Goal: Task Accomplishment & Management: Manage account settings

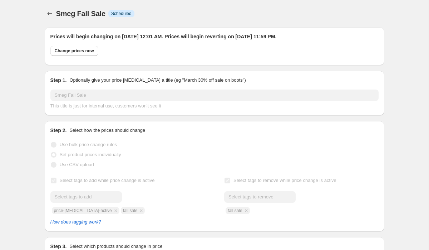
select select "product"
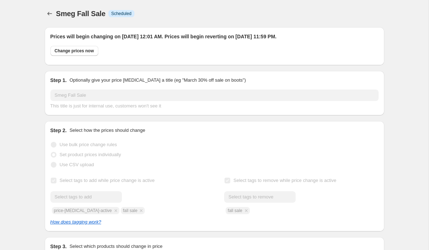
select select "product"
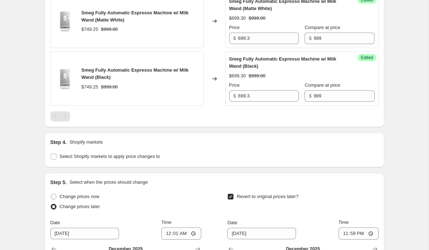
scroll to position [503, 0]
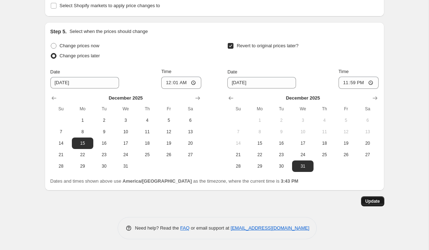
click at [376, 201] on span "Update" at bounding box center [372, 201] width 15 height 6
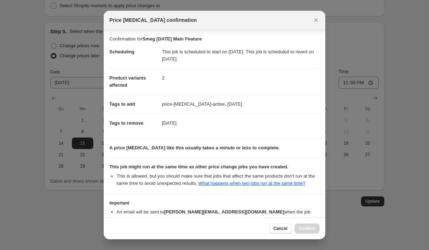
scroll to position [50, 0]
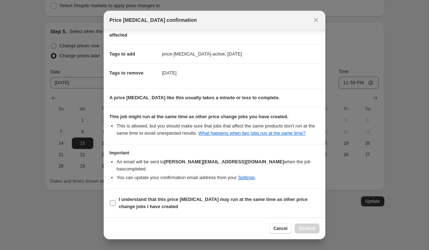
click at [161, 200] on b "I understand that this price [MEDICAL_DATA] may run at the same time as other p…" at bounding box center [213, 202] width 189 height 13
click at [115, 200] on input "I understand that this price [MEDICAL_DATA] may run at the same time as other p…" at bounding box center [113, 203] width 6 height 6
checkbox input "true"
click at [310, 230] on span "Confirm" at bounding box center [307, 228] width 16 height 6
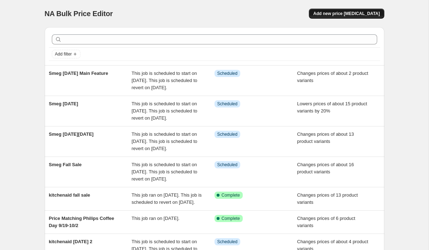
click at [349, 10] on button "Add new price change job" at bounding box center [346, 14] width 75 height 10
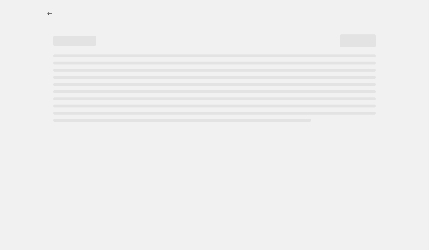
select select "percentage"
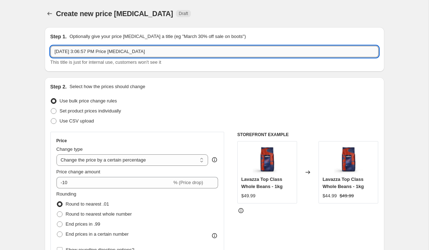
click at [254, 50] on input "Oct 3, 2025, 3:06:57 PM Price change job" at bounding box center [214, 51] width 328 height 11
type input "Breville accents sale"
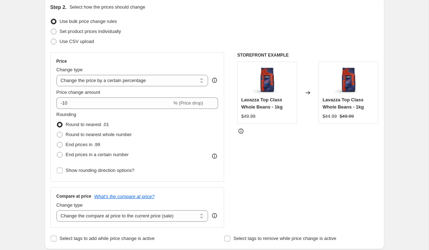
scroll to position [79, 0]
click at [108, 33] on span "Set product prices individually" at bounding box center [90, 31] width 61 height 5
click at [51, 29] on input "Set product prices individually" at bounding box center [51, 29] width 0 height 0
radio input "true"
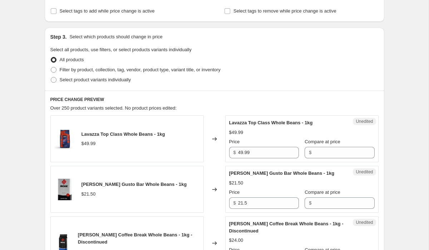
scroll to position [129, 0]
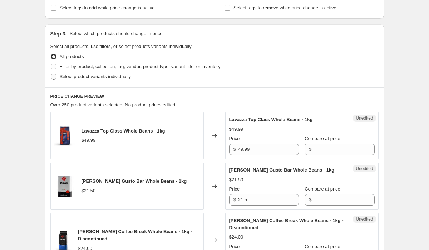
click at [92, 76] on span "Select product variants individually" at bounding box center [95, 76] width 71 height 5
click at [51, 74] on input "Select product variants individually" at bounding box center [51, 74] width 0 height 0
radio input "true"
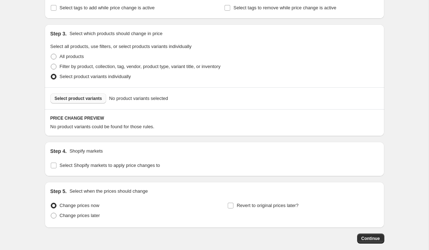
click at [80, 94] on button "Select product variants" at bounding box center [78, 98] width 56 height 10
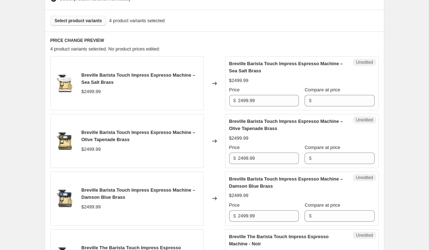
scroll to position [218, 0]
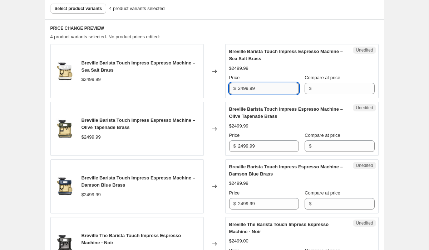
click at [258, 90] on input "2499.99" at bounding box center [268, 88] width 61 height 11
type input "2499.99"
click at [316, 88] on input "Compare at price" at bounding box center [343, 88] width 61 height 11
paste input "2499.99"
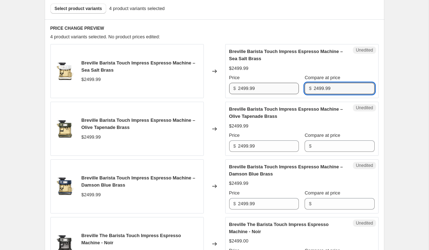
type input "2499.99"
click at [244, 90] on input "2499.99" at bounding box center [268, 88] width 61 height 11
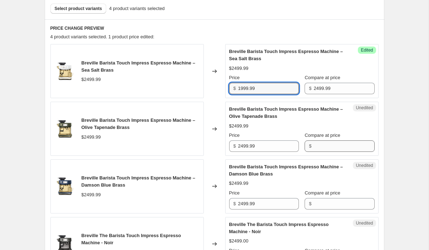
type input "1999.99"
click at [328, 149] on input "Compare at price" at bounding box center [343, 145] width 61 height 11
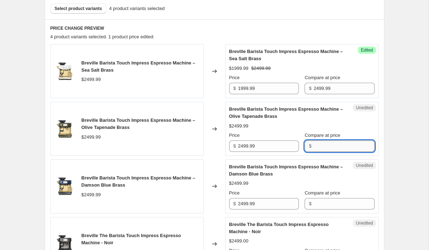
paste input "2499.99"
type input "2499.99"
click at [319, 204] on input "Compare at price" at bounding box center [343, 203] width 61 height 11
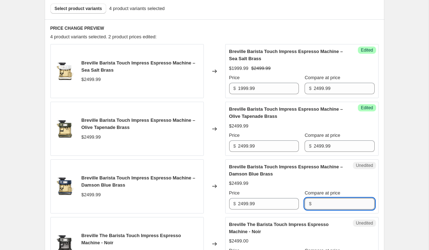
paste input "2499.99"
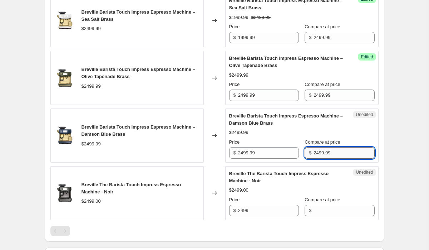
scroll to position [270, 0]
type input "2499.99"
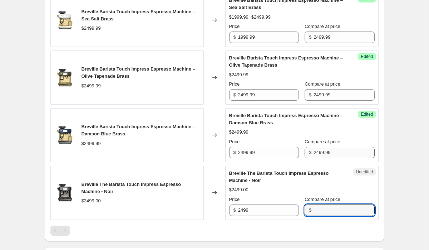
click at [319, 204] on input "Compare at price" at bounding box center [343, 209] width 61 height 11
paste input "2499.99"
type input "2499.99"
click at [245, 37] on input "1999.99" at bounding box center [268, 36] width 61 height 11
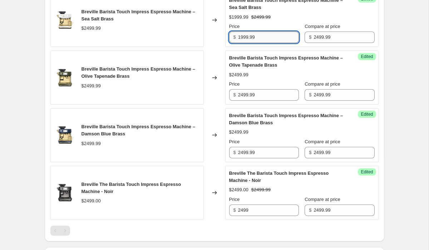
click at [245, 37] on input "1999.99" at bounding box center [268, 36] width 61 height 11
click at [243, 98] on input "2499.99" at bounding box center [268, 94] width 61 height 11
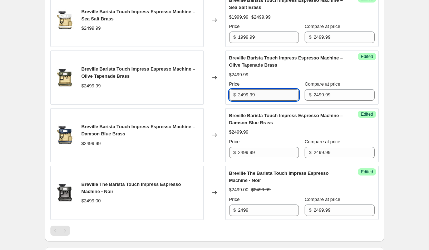
click at [243, 98] on input "2499.99" at bounding box center [268, 94] width 61 height 11
paste input "19"
type input "1999.99"
click at [247, 153] on input "2499.99" at bounding box center [268, 152] width 61 height 11
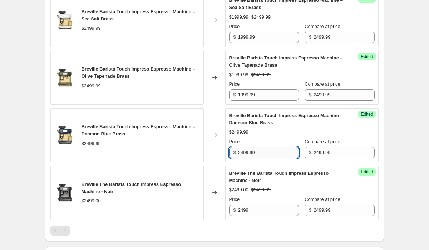
click at [247, 153] on input "2499.99" at bounding box center [268, 152] width 61 height 11
paste input "19"
type input "1999.99"
click at [245, 214] on input "2499" at bounding box center [268, 209] width 61 height 11
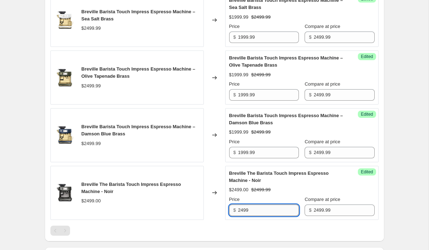
click at [245, 214] on input "2499" at bounding box center [268, 209] width 61 height 11
paste input "1999."
type input "1999.99"
click at [408, 180] on div "Create new price change job. This page is ready Create new price change job Dra…" at bounding box center [214, 60] width 429 height 661
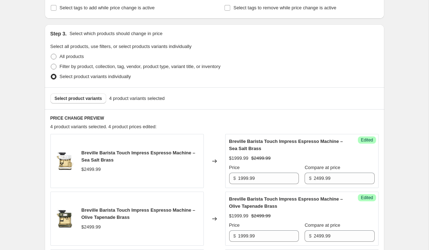
scroll to position [125, 0]
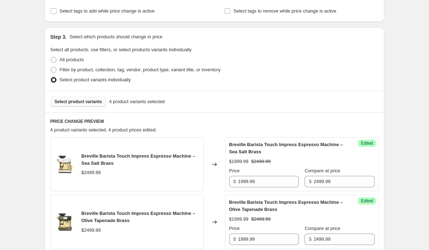
click at [90, 98] on button "Select product variants" at bounding box center [78, 102] width 56 height 10
click at [81, 104] on button "Select product variants" at bounding box center [78, 102] width 56 height 10
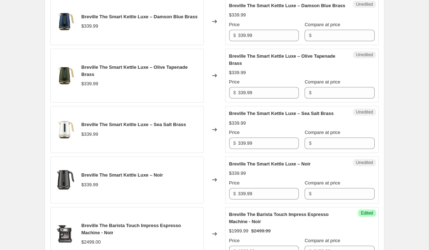
scroll to position [439, 0]
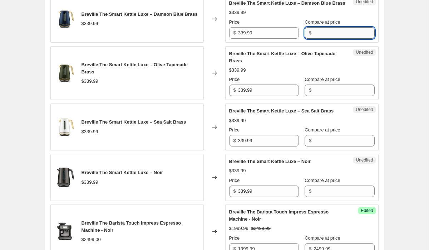
click at [313, 39] on input "Compare at price" at bounding box center [343, 32] width 61 height 11
type input "339.99"
click at [238, 35] on input "339.99" at bounding box center [268, 32] width 61 height 11
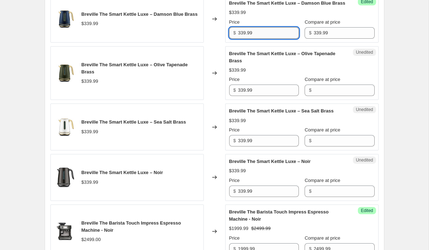
click at [241, 39] on input "339.99" at bounding box center [268, 32] width 61 height 11
paste input "$269.99"
type input "339.99"
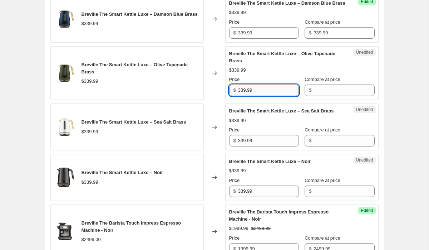
click at [264, 96] on input "339.99" at bounding box center [268, 89] width 61 height 11
click at [313, 96] on input "Compare at price" at bounding box center [343, 89] width 61 height 11
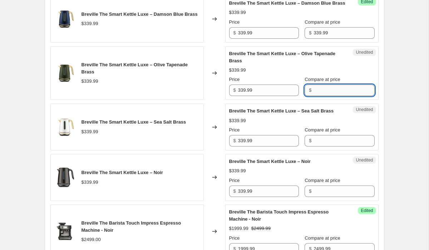
paste input "339.99"
type input "339.99"
click at [254, 38] on input "339.99" at bounding box center [268, 32] width 61 height 11
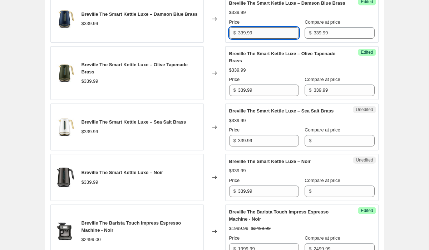
click at [262, 39] on input "339.99" at bounding box center [268, 32] width 61 height 11
type input "269.99"
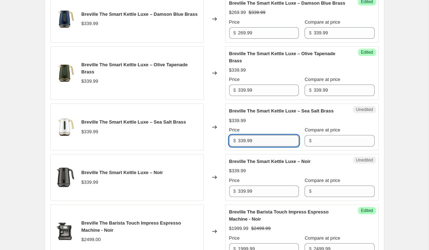
click at [269, 146] on input "339.99" at bounding box center [268, 140] width 61 height 11
click at [325, 146] on input "Compare at price" at bounding box center [343, 140] width 61 height 11
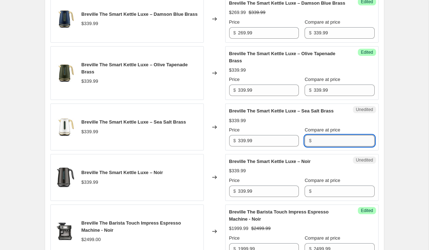
paste input "339.99"
type input "339.99"
click at [264, 201] on div "Unedited Breville The Smart Kettle Luxe – Noir $339.99 Price $ 339.99 Compare a…" at bounding box center [301, 177] width 153 height 47
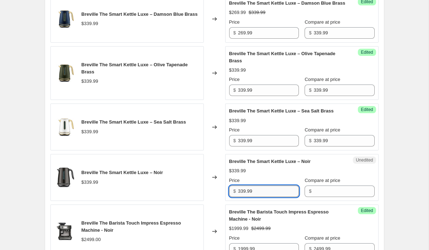
click at [263, 197] on input "339.99" at bounding box center [268, 190] width 61 height 11
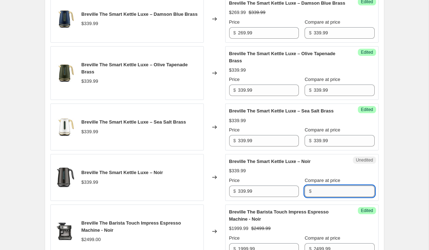
click at [323, 197] on input "Compare at price" at bounding box center [343, 190] width 61 height 11
paste input "339.99"
type input "339.99"
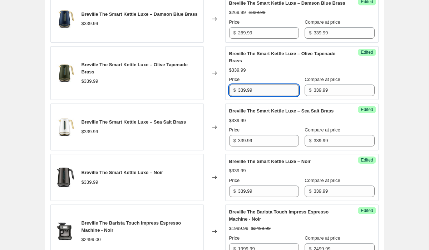
click at [258, 96] on input "339.99" at bounding box center [268, 89] width 61 height 11
paste input "$269.99"
type input "339.99"
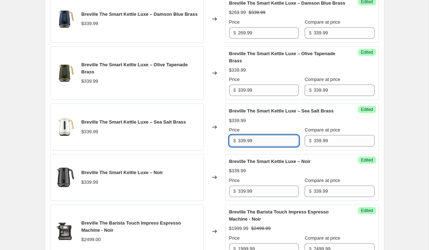
click at [259, 146] on input "339.99" at bounding box center [268, 140] width 61 height 11
paste input "$269.99"
type input "339.99"
click at [259, 197] on input "339.99" at bounding box center [268, 190] width 61 height 11
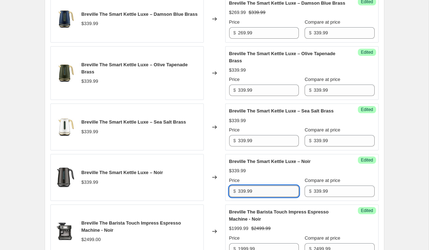
click at [259, 197] on input "339.99" at bounding box center [268, 190] width 61 height 11
paste input "$269.99"
type input "339.99"
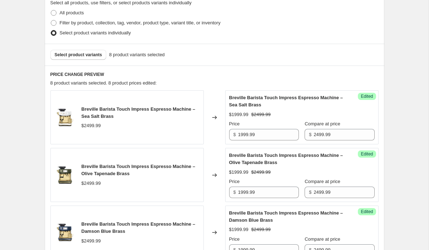
scroll to position [170, 0]
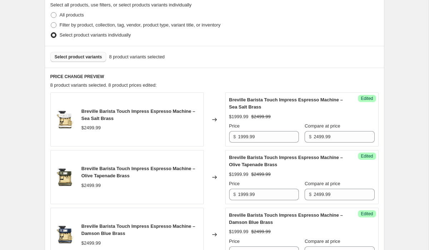
click at [69, 59] on span "Select product variants" at bounding box center [79, 57] width 48 height 6
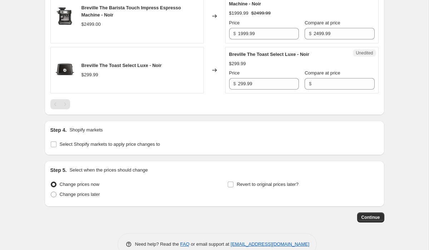
scroll to position [655, 0]
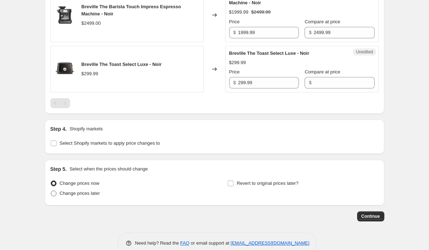
click at [70, 196] on span "Change prices later" at bounding box center [80, 192] width 40 height 5
click at [51, 191] on input "Change prices later" at bounding box center [51, 190] width 0 height 0
radio input "true"
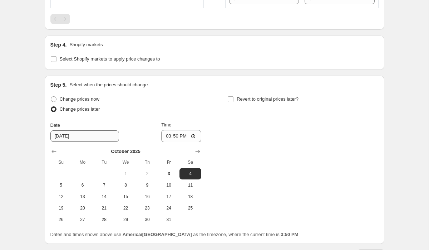
scroll to position [744, 0]
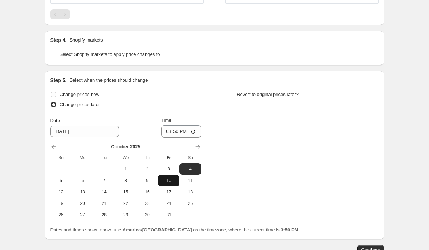
click at [170, 183] on span "10" at bounding box center [169, 180] width 16 height 6
type input "10/10/2025"
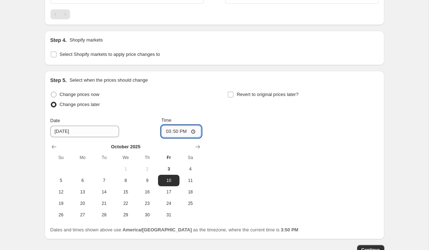
click at [164, 137] on input "15:50" at bounding box center [181, 131] width 40 height 12
type input "00:01"
click at [359, 181] on div "Change prices now Change prices later Date 10/10/2025 Time 00:01 October 2025 S…" at bounding box center [214, 154] width 328 height 131
click at [262, 97] on span "Revert to original prices later?" at bounding box center [268, 94] width 62 height 5
click at [233, 97] on input "Revert to original prices later?" at bounding box center [231, 95] width 6 height 6
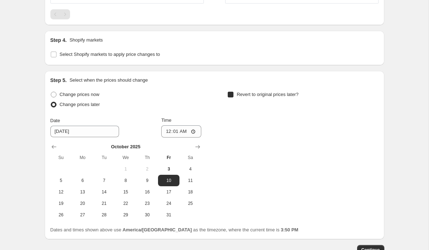
checkbox input "true"
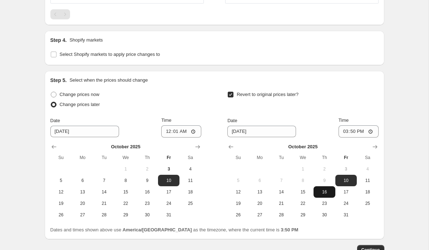
click at [323, 194] on span "16" at bounding box center [324, 192] width 16 height 6
type input "10/16/2025"
click at [343, 137] on input "15:50" at bounding box center [359, 131] width 40 height 12
type input "23:59"
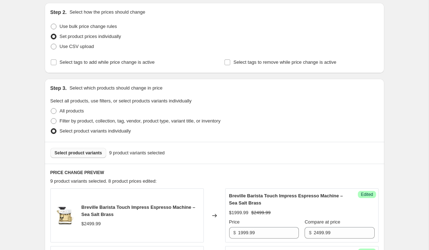
scroll to position [74, 0]
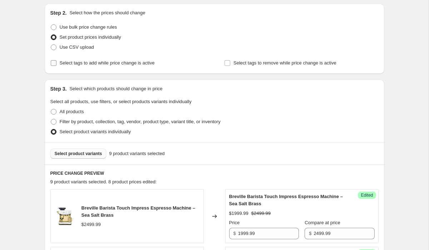
click at [93, 61] on span "Select tags to add while price change is active" at bounding box center [107, 62] width 95 height 5
click at [56, 61] on input "Select tags to add while price change is active" at bounding box center [54, 63] width 6 height 6
checkbox input "true"
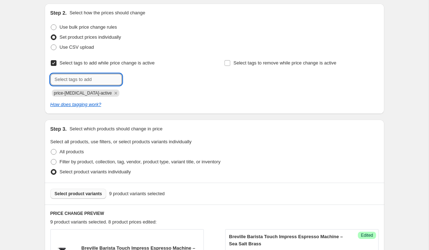
click at [90, 83] on input "text" at bounding box center [85, 79] width 71 height 11
type input "Fall Sale"
click at [143, 79] on span "Fall Sale" at bounding box center [146, 78] width 18 height 5
click at [234, 63] on span "Select tags to remove while price change is active" at bounding box center [284, 62] width 103 height 5
click at [230, 63] on input "Select tags to remove while price change is active" at bounding box center [227, 63] width 6 height 6
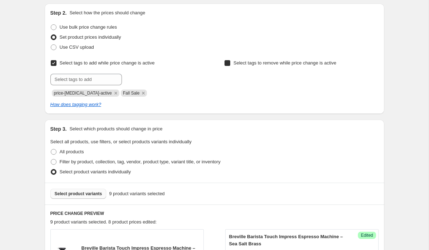
checkbox input "true"
click at [235, 78] on input "text" at bounding box center [259, 79] width 71 height 11
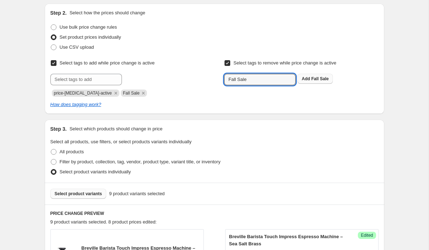
type input "Fall Sale"
click at [321, 78] on span "Fall Sale" at bounding box center [320, 78] width 18 height 5
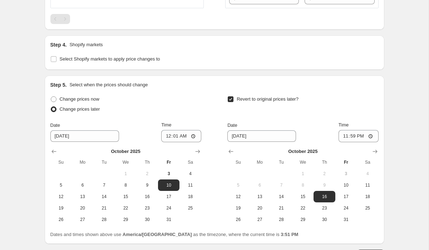
scroll to position [847, 0]
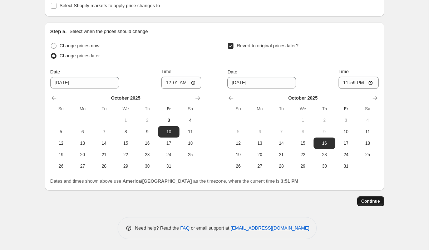
click at [368, 199] on span "Continue" at bounding box center [370, 201] width 19 height 6
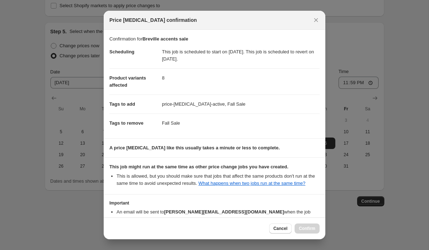
scroll to position [50, 0]
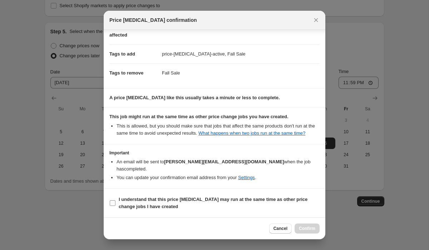
click at [197, 199] on b "I understand that this price change job may run at the same time as other price…" at bounding box center [213, 202] width 189 height 13
click at [115, 200] on input "I understand that this price change job may run at the same time as other price…" at bounding box center [113, 203] width 6 height 6
checkbox input "true"
click at [310, 230] on span "Confirm" at bounding box center [307, 228] width 16 height 6
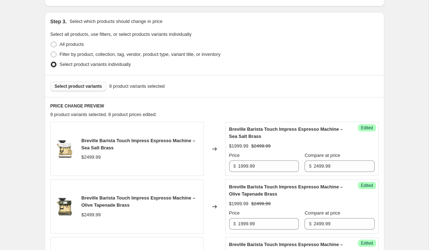
scroll to position [223, 0]
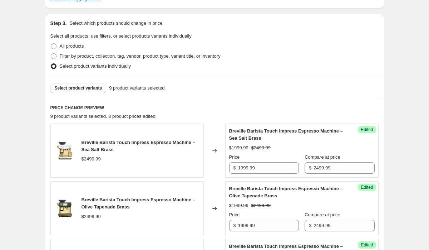
click at [86, 85] on span "Select product variants" at bounding box center [79, 88] width 48 height 6
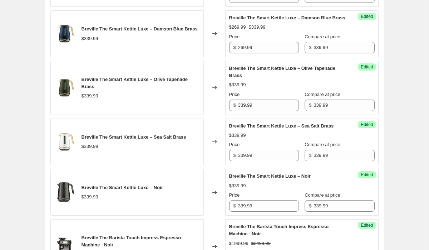
scroll to position [658, 0]
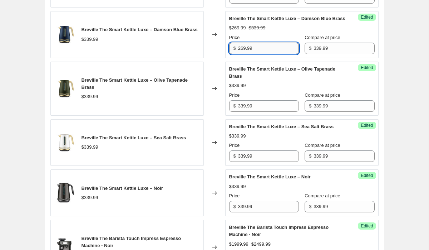
click at [255, 53] on input "269.99" at bounding box center [268, 48] width 61 height 11
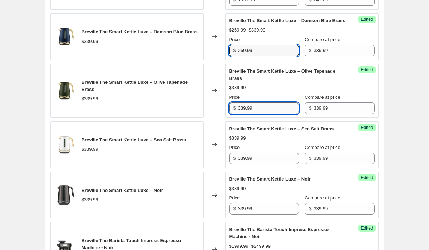
click at [246, 113] on input "339.99" at bounding box center [268, 107] width 61 height 11
click at [243, 55] on input "269.99" at bounding box center [268, 50] width 61 height 11
click at [251, 113] on input "339.99" at bounding box center [268, 107] width 61 height 11
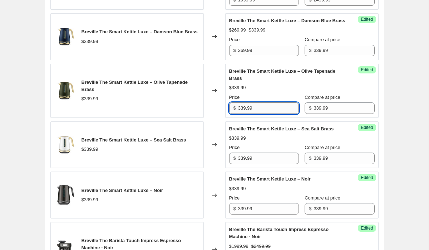
click at [251, 113] on input "339.99" at bounding box center [268, 107] width 61 height 11
paste input "26"
type input "269.99"
click at [247, 164] on input "339.99" at bounding box center [268, 157] width 61 height 11
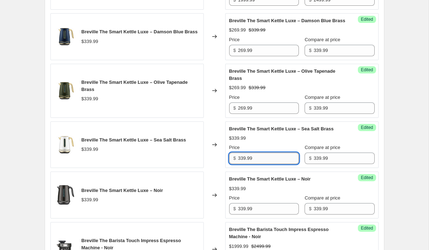
click at [247, 164] on input "339.99" at bounding box center [268, 157] width 61 height 11
paste input "26"
type input "269.99"
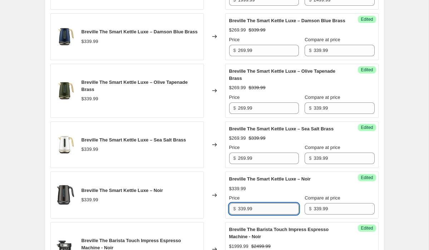
click at [246, 214] on input "339.99" at bounding box center [268, 208] width 61 height 11
paste input "26"
type input "269.99"
click at [383, 155] on div "PRICE CHANGE PREVIEW 12 product variants selected. 8 product prices edited: Bre…" at bounding box center [215, 6] width 340 height 682
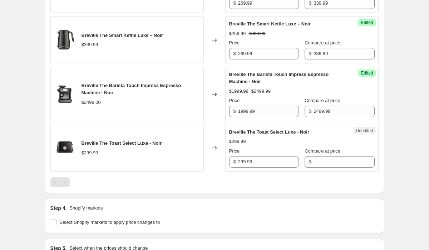
scroll to position [801, 0]
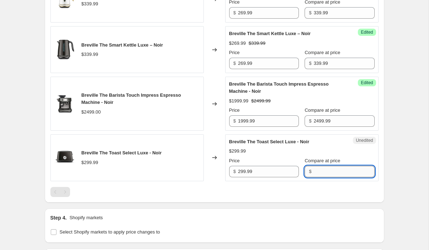
click at [313, 177] on input "Compare at price" at bounding box center [343, 171] width 61 height 11
type input "299.99"
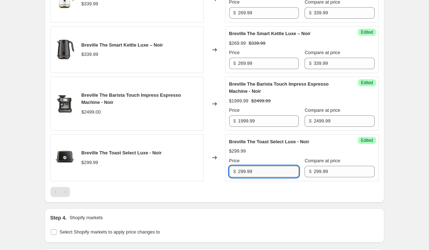
click at [242, 177] on input "299.99" at bounding box center [268, 171] width 61 height 11
click at [243, 177] on input "299.99" at bounding box center [268, 171] width 61 height 11
type input "239.99"
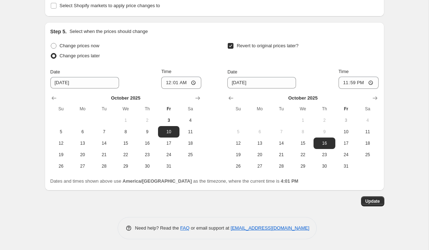
scroll to position [1042, 0]
click at [371, 198] on span "Update" at bounding box center [372, 201] width 15 height 6
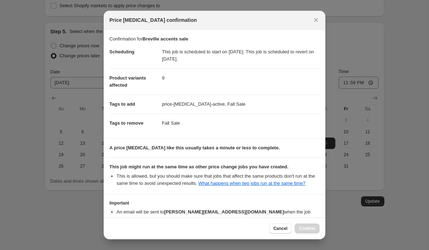
scroll to position [50, 0]
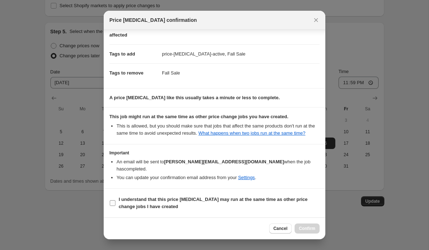
click at [122, 201] on b "I understand that this price change job may run at the same time as other price…" at bounding box center [213, 202] width 189 height 13
click at [115, 201] on input "I understand that this price change job may run at the same time as other price…" at bounding box center [113, 203] width 6 height 6
checkbox input "true"
click at [303, 228] on span "Confirm" at bounding box center [307, 228] width 16 height 6
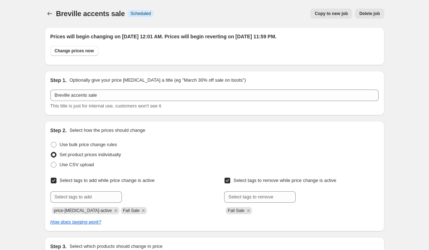
scroll to position [1042, 0]
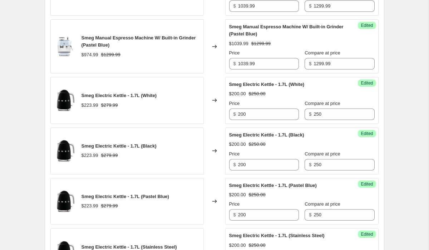
scroll to position [767, 0]
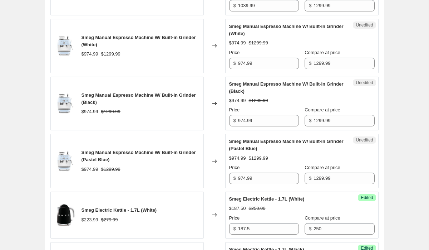
scroll to position [633, 0]
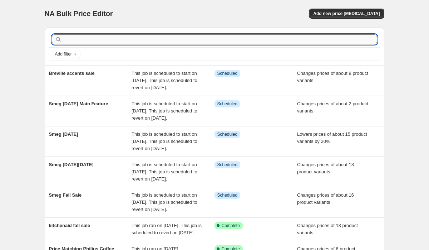
click at [91, 37] on input "text" at bounding box center [220, 39] width 314 height 10
type input "breville"
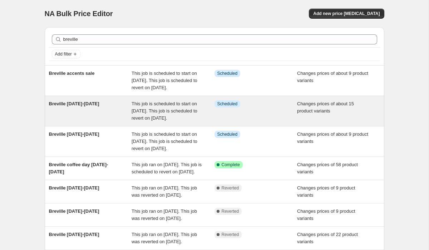
click at [115, 122] on div "Breville [DATE]-[DATE]" at bounding box center [90, 110] width 83 height 21
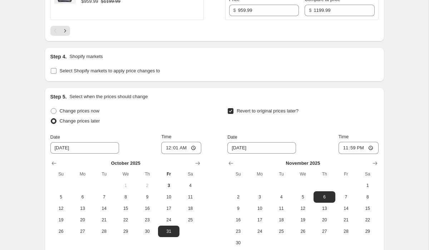
scroll to position [1386, 0]
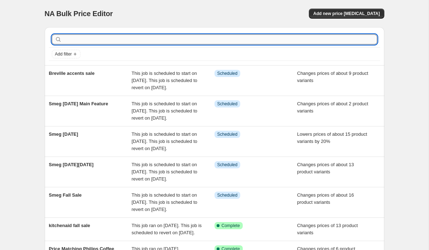
click at [214, 38] on input "text" at bounding box center [220, 39] width 314 height 10
type input "breville"
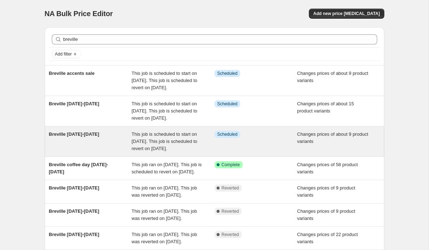
scroll to position [29, 0]
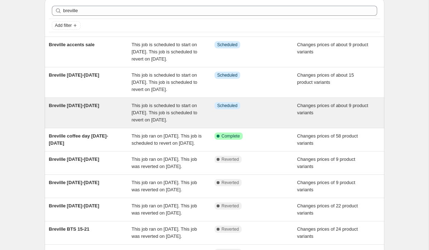
click at [115, 123] on div "Breville [DATE]-[DATE]" at bounding box center [90, 112] width 83 height 21
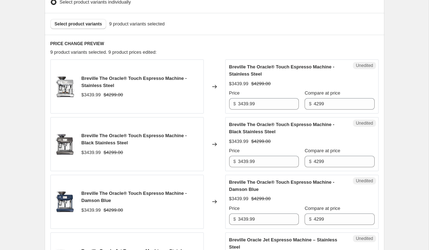
scroll to position [237, 0]
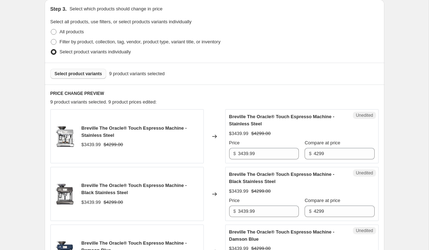
click at [88, 74] on span "Select product variants" at bounding box center [79, 74] width 48 height 6
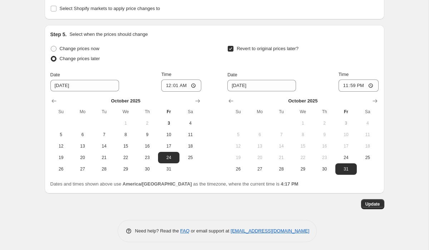
scroll to position [948, 0]
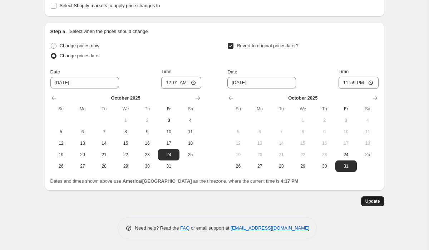
click at [373, 202] on span "Update" at bounding box center [372, 201] width 15 height 6
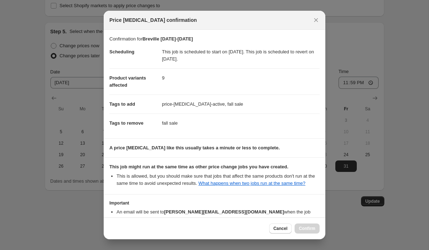
scroll to position [50, 0]
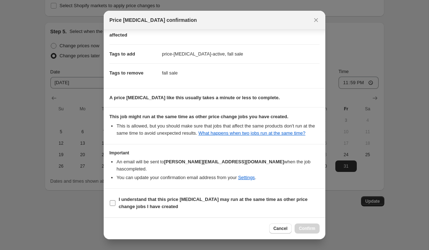
click at [143, 203] on span "I understand that this price change job may run at the same time as other price…" at bounding box center [219, 203] width 201 height 14
click at [115, 203] on input "I understand that this price change job may run at the same time as other price…" at bounding box center [113, 203] width 6 height 6
checkbox input "true"
click at [310, 226] on span "Confirm" at bounding box center [307, 228] width 16 height 6
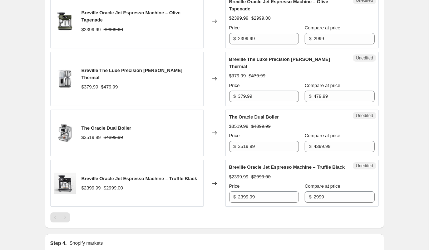
scroll to position [644, 0]
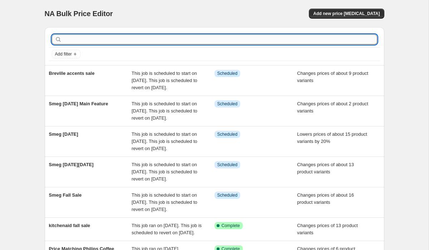
click at [162, 36] on input "text" at bounding box center [220, 39] width 314 height 10
type input "breville"
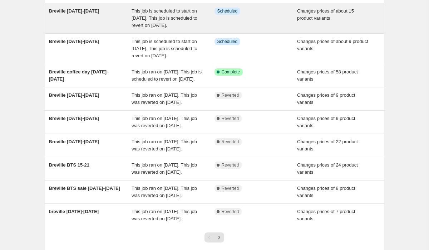
scroll to position [95, 0]
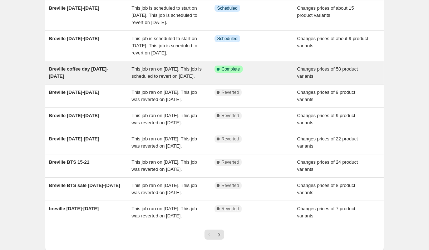
click at [105, 79] on span "Breville coffee day Oct 1-16" at bounding box center [78, 72] width 59 height 13
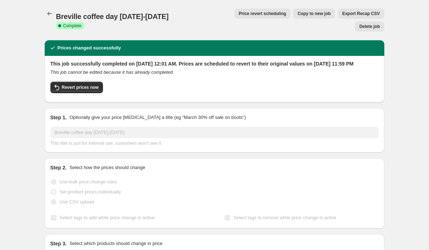
click at [293, 16] on button "Copy to new job" at bounding box center [314, 14] width 42 height 10
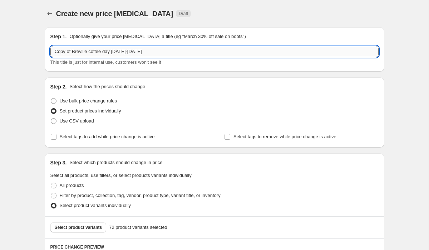
click at [74, 51] on input "Copy of Breville coffee day Oct 1-16" at bounding box center [214, 51] width 328 height 11
drag, startPoint x: 127, startPoint y: 51, endPoint x: 72, endPoint y: 50, distance: 54.7
click at [72, 50] on input "Breville coffee day Oct 1-16" at bounding box center [214, 51] width 328 height 11
type input "Breville Black Friay"
click at [371, 109] on div "Set product prices individually" at bounding box center [214, 111] width 328 height 10
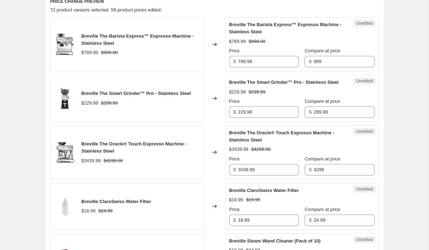
scroll to position [1047, 0]
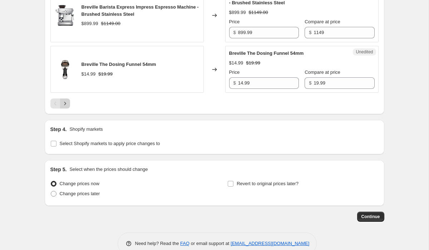
click at [66, 107] on icon "Next" at bounding box center [64, 103] width 7 height 7
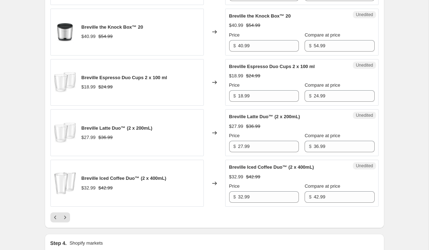
scroll to position [1198, 0]
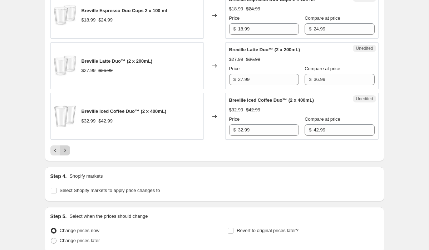
click at [66, 155] on button "Next" at bounding box center [65, 150] width 10 height 10
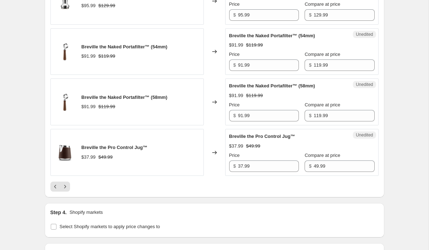
scroll to position [1163, 0]
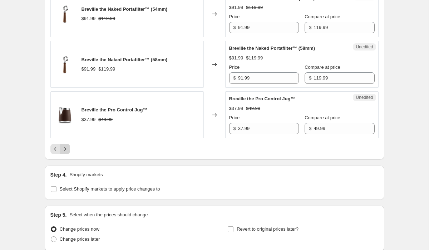
click at [68, 152] on icon "Next" at bounding box center [64, 148] width 7 height 7
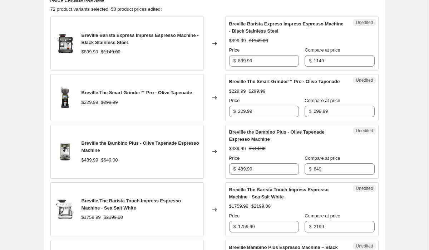
scroll to position [244, 0]
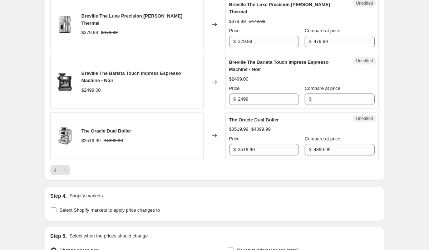
scroll to position [776, 0]
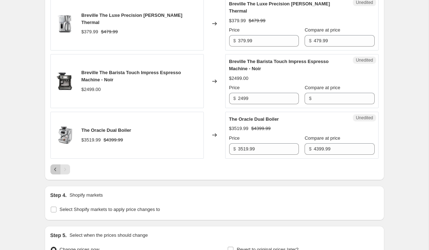
click at [53, 168] on icon "Previous" at bounding box center [55, 169] width 7 height 7
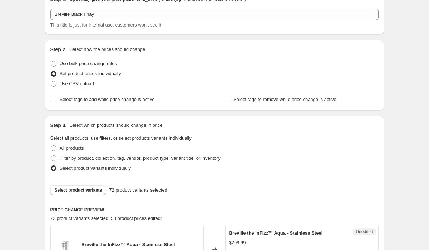
scroll to position [36, 0]
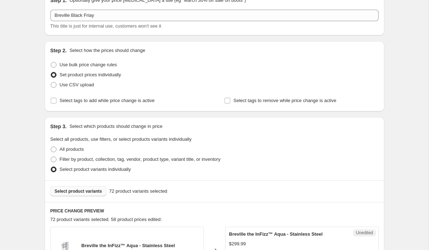
click at [86, 188] on span "Select product variants" at bounding box center [79, 191] width 48 height 6
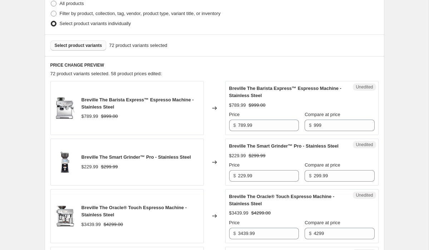
scroll to position [183, 0]
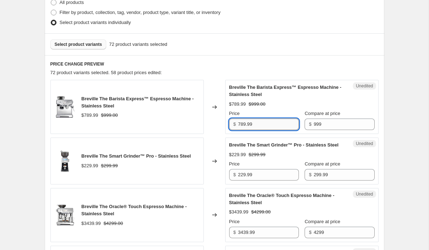
click at [263, 125] on input "789.99" at bounding box center [268, 123] width 61 height 11
paste input "$729.99"
click at [286, 54] on div "Select product variants 72 product variants selected" at bounding box center [215, 44] width 340 height 22
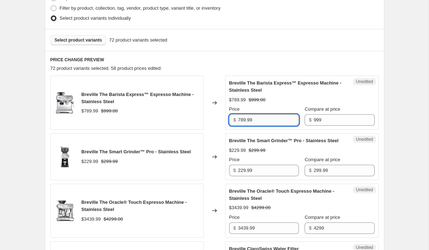
click at [258, 123] on input "789.99" at bounding box center [268, 119] width 61 height 11
type input "729.99"
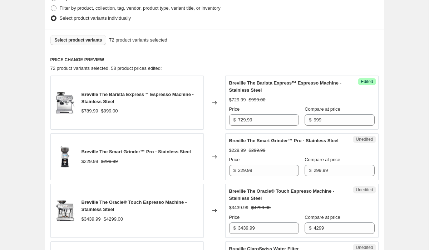
scroll to position [767, 0]
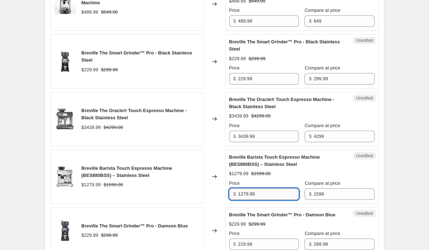
click at [242, 199] on input "1279.99" at bounding box center [268, 193] width 61 height 11
click at [256, 199] on input "1199.99" at bounding box center [268, 193] width 61 height 11
type input "1199.99"
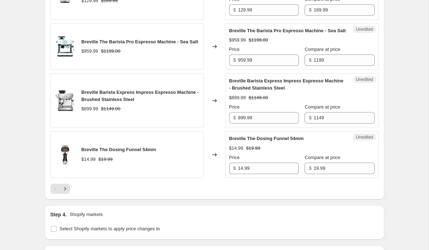
scroll to position [1295, 0]
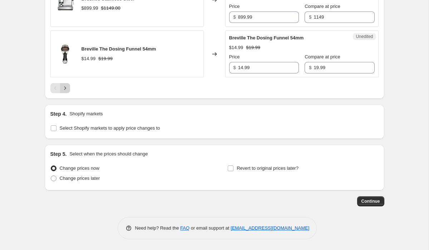
click at [64, 88] on icon "Next" at bounding box center [64, 87] width 7 height 7
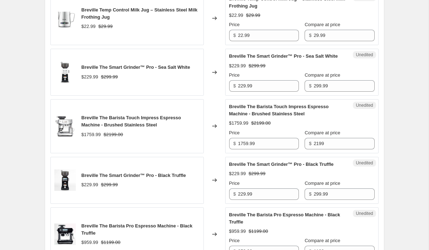
scroll to position [839, 0]
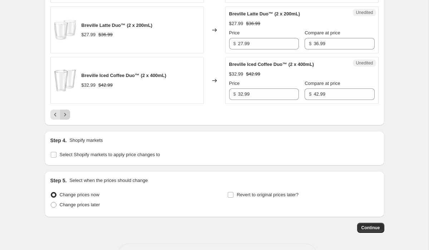
click at [69, 119] on button "Next" at bounding box center [65, 114] width 10 height 10
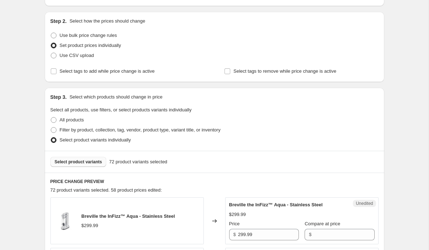
scroll to position [0, 0]
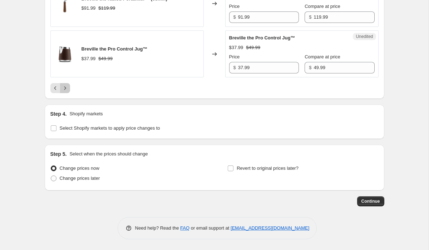
click at [65, 89] on icon "Next" at bounding box center [64, 87] width 7 height 7
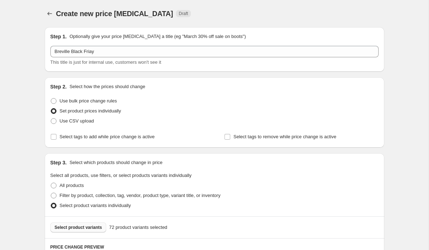
click at [73, 228] on span "Select product variants" at bounding box center [79, 227] width 48 height 6
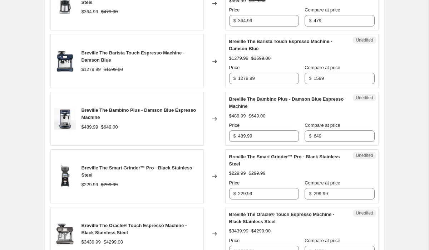
scroll to position [710, 0]
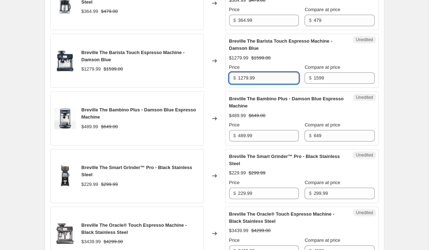
click at [254, 84] on input "1279.99" at bounding box center [268, 77] width 61 height 11
paste input "19"
type input "1199.99"
click at [399, 99] on div "Create new price change job. This page is ready Create new price change job Dra…" at bounding box center [214, 52] width 429 height 1524
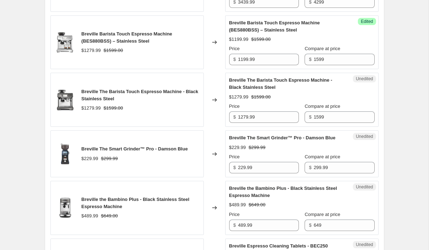
scroll to position [958, 0]
click at [265, 123] on input "1279.99" at bounding box center [268, 117] width 61 height 11
paste input "19"
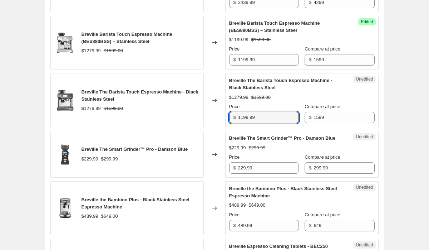
type input "1199.99"
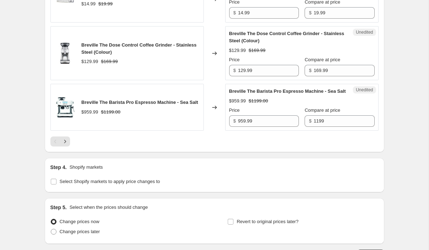
scroll to position [1222, 0]
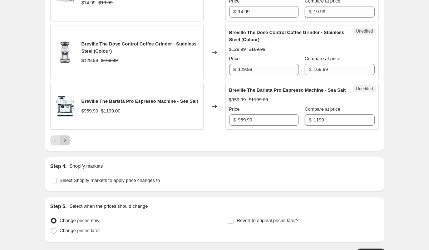
click at [61, 144] on icon "Next" at bounding box center [64, 140] width 7 height 7
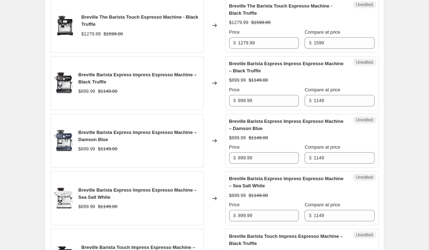
scroll to position [867, 0]
click at [277, 49] on input "1279.99" at bounding box center [268, 43] width 61 height 11
paste input "19"
type input "1199.99"
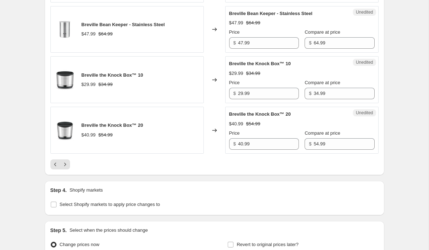
scroll to position [1288, 0]
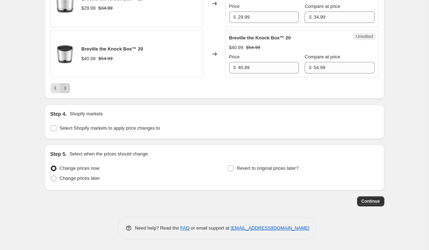
click at [67, 86] on icon "Next" at bounding box center [64, 87] width 7 height 7
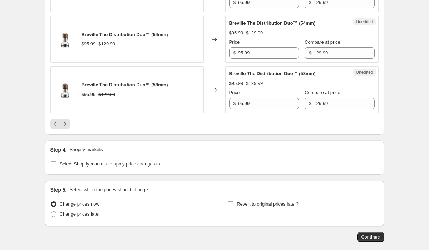
scroll to position [1245, 0]
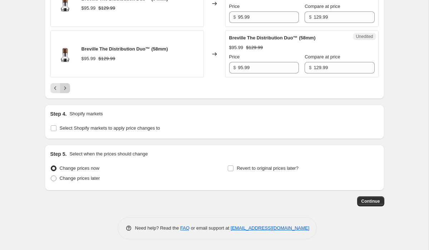
click at [63, 90] on icon "Next" at bounding box center [64, 87] width 7 height 7
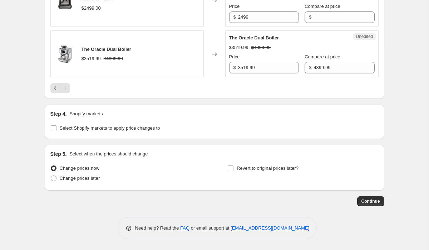
scroll to position [652, 0]
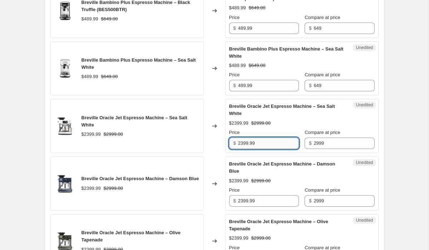
click at [258, 149] on input "2399.99" at bounding box center [268, 142] width 61 height 11
paste input "$2,399.99"
click at [242, 149] on input "$2,399.99" at bounding box center [268, 142] width 61 height 11
type input "2399.99"
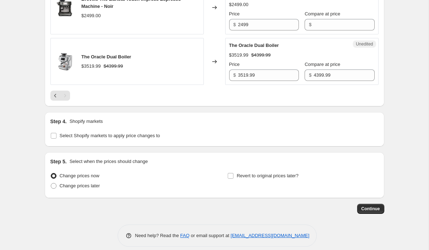
scroll to position [1008, 0]
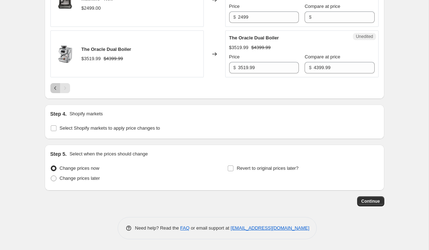
click at [53, 88] on icon "Previous" at bounding box center [55, 87] width 7 height 7
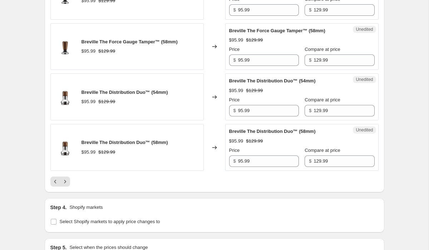
scroll to position [1245, 0]
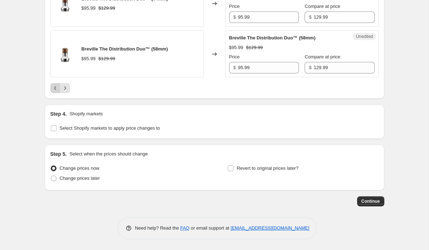
click at [53, 88] on icon "Previous" at bounding box center [55, 87] width 7 height 7
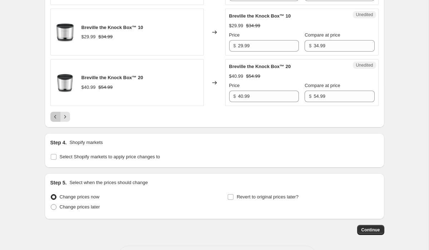
click at [54, 120] on icon "Previous" at bounding box center [55, 116] width 7 height 7
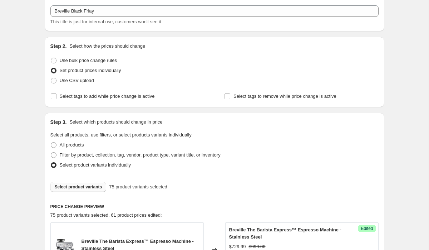
scroll to position [35, 0]
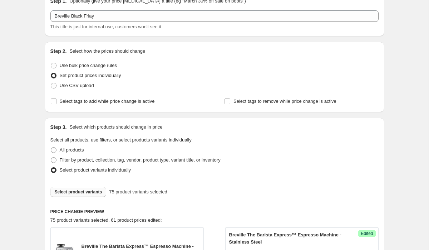
click at [79, 191] on span "Select product variants" at bounding box center [79, 192] width 48 height 6
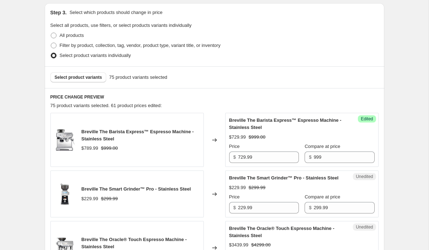
scroll to position [151, 0]
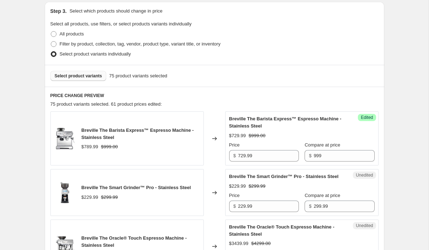
click at [77, 71] on button "Select product variants" at bounding box center [78, 76] width 56 height 10
click at [70, 73] on span "Select product variants" at bounding box center [79, 76] width 48 height 6
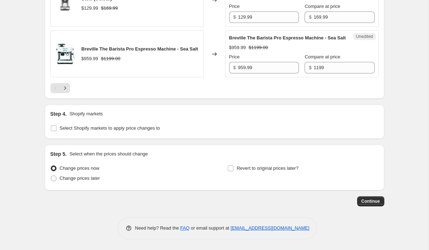
scroll to position [1303, 0]
click at [65, 87] on icon "Next" at bounding box center [65, 87] width 2 height 3
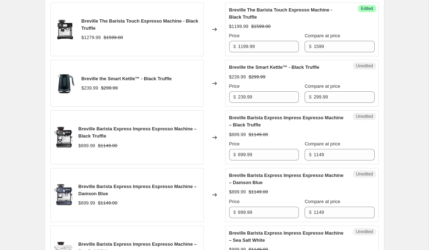
scroll to position [961, 0]
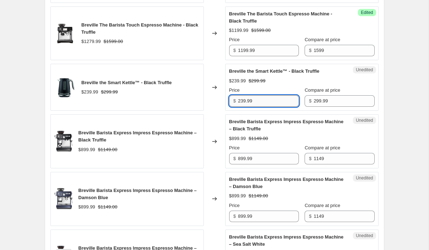
click at [246, 107] on input "239.99" at bounding box center [268, 100] width 61 height 11
click at [247, 107] on input "232.99" at bounding box center [268, 100] width 61 height 11
type input "232.99"
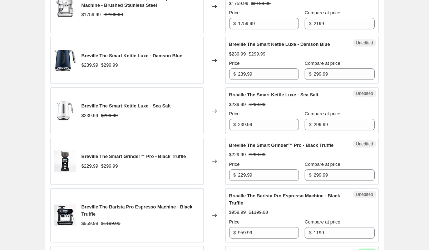
scroll to position [720, 0]
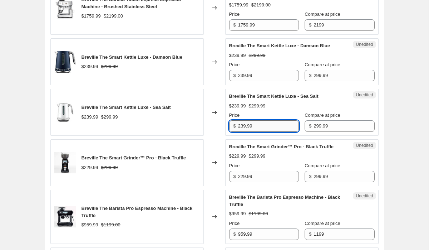
click at [273, 132] on input "239.99" at bounding box center [268, 125] width 61 height 11
paste input "2"
type input "232.99"
click at [256, 81] on input "239.99" at bounding box center [268, 75] width 61 height 11
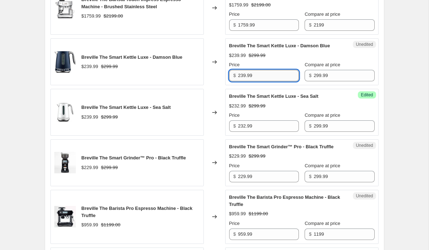
click at [256, 81] on input "239.99" at bounding box center [268, 75] width 61 height 11
paste input "2"
type input "232.99"
click at [389, 63] on div "Create new price change job. This page is ready Create new price change job Dra…" at bounding box center [214, 42] width 357 height 1524
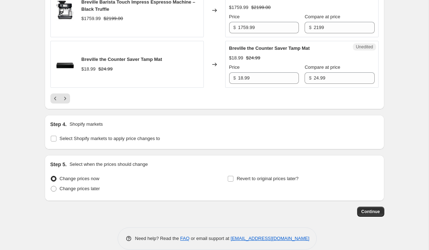
scroll to position [1295, 0]
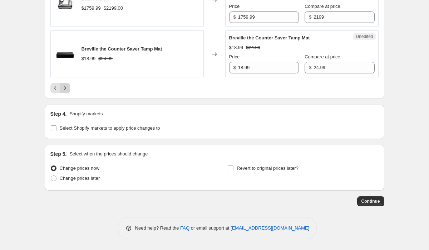
click at [67, 87] on icon "Next" at bounding box center [64, 87] width 7 height 7
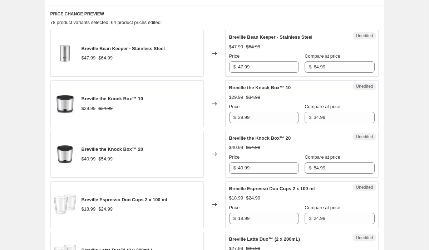
scroll to position [263, 0]
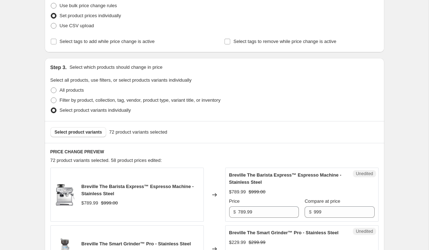
scroll to position [92, 0]
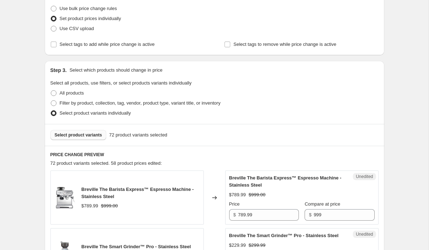
click at [87, 133] on span "Select product variants" at bounding box center [79, 135] width 48 height 6
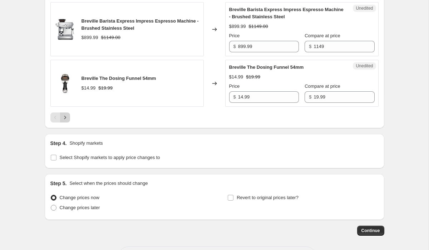
click at [68, 122] on button "Next" at bounding box center [65, 117] width 10 height 10
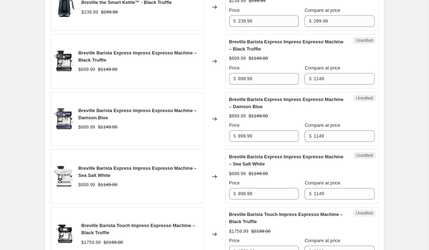
scroll to position [874, 0]
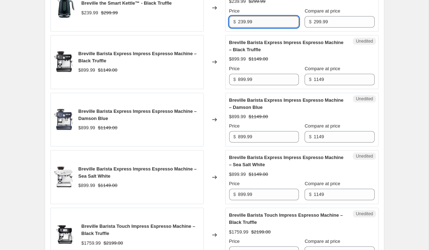
click at [250, 28] on input "239.99" at bounding box center [268, 21] width 61 height 11
paste input "2"
type input "232.99"
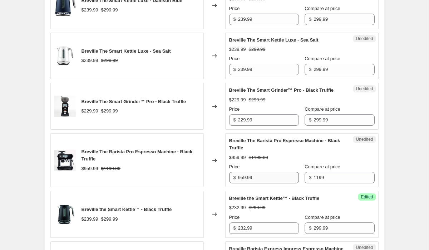
scroll to position [666, 0]
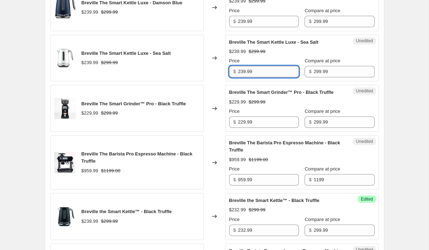
click at [253, 77] on input "239.99" at bounding box center [268, 71] width 61 height 11
paste input "2"
type input "232.99"
click at [258, 27] on input "239.99" at bounding box center [268, 21] width 61 height 11
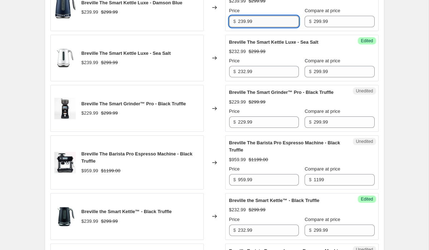
click at [258, 27] on input "239.99" at bounding box center [268, 21] width 61 height 11
paste input "2"
type input "232.99"
click at [405, 33] on div "Create new price change job. This page is ready Create new price change job Dra…" at bounding box center [214, 88] width 429 height 1509
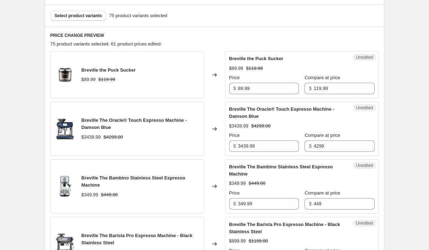
scroll to position [209, 0]
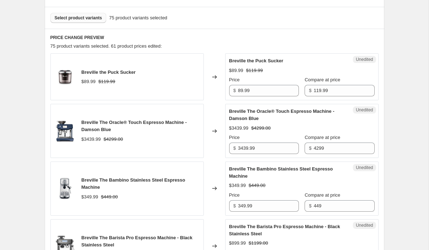
click at [87, 22] on button "Select product variants" at bounding box center [78, 18] width 56 height 10
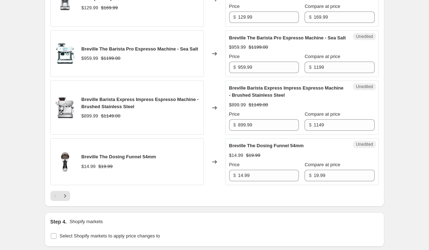
scroll to position [1179, 0]
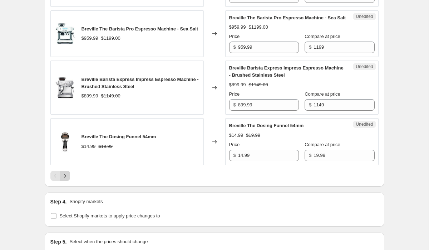
click at [65, 179] on icon "Next" at bounding box center [64, 175] width 7 height 7
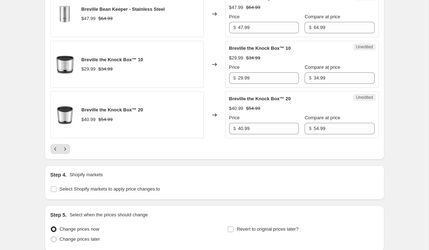
scroll to position [1202, 0]
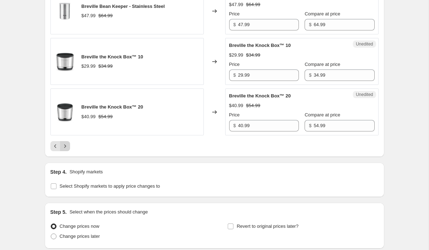
click at [65, 149] on icon "Next" at bounding box center [64, 145] width 7 height 7
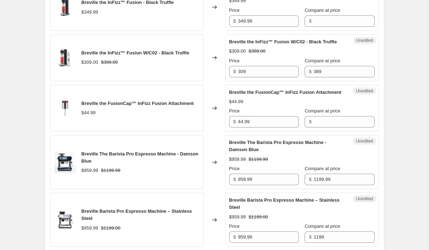
scroll to position [844, 0]
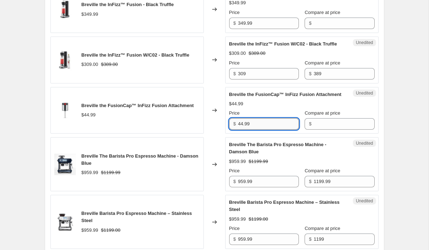
click at [271, 129] on input "44.99" at bounding box center [268, 123] width 61 height 11
type input "44.99"
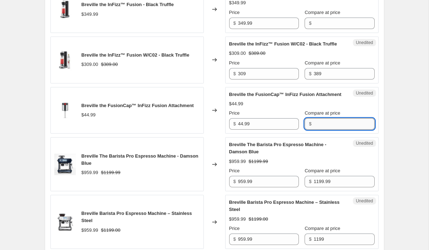
click at [313, 129] on input "Compare at price" at bounding box center [343, 123] width 61 height 11
paste input "44.99"
type input "44.99"
click at [243, 129] on input "44.99" at bounding box center [268, 123] width 61 height 11
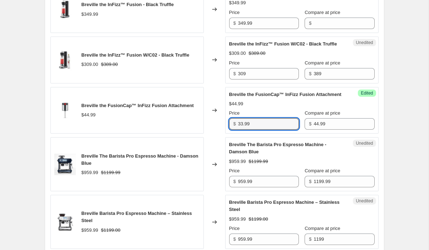
type input "33.99"
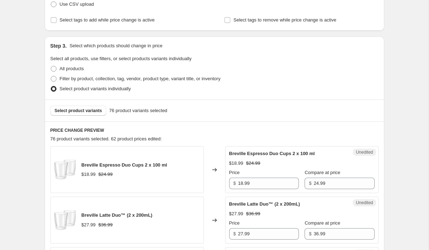
scroll to position [115, 0]
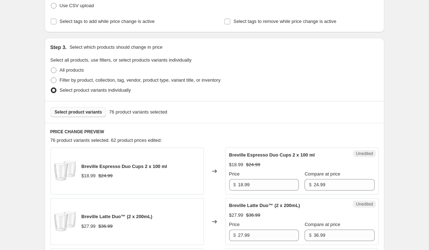
click at [69, 111] on span "Select product variants" at bounding box center [79, 112] width 48 height 6
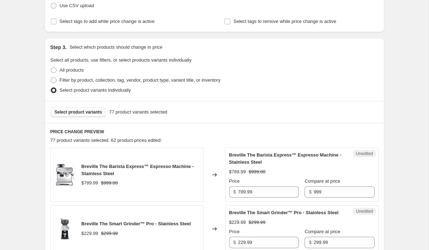
click at [231, 137] on div "77 product variants selected. 62 product prices edited:" at bounding box center [214, 140] width 328 height 7
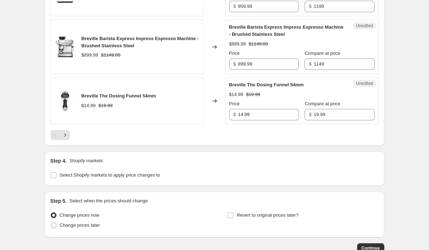
scroll to position [1230, 0]
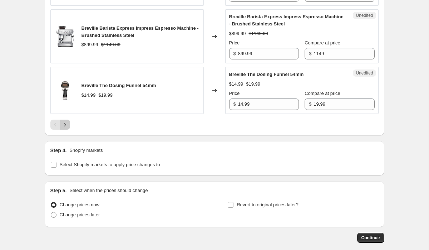
click at [64, 128] on icon "Next" at bounding box center [64, 124] width 7 height 7
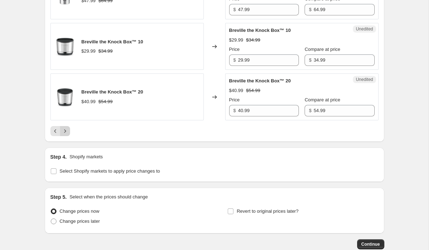
scroll to position [1216, 0]
click at [64, 135] on icon "Next" at bounding box center [64, 131] width 7 height 7
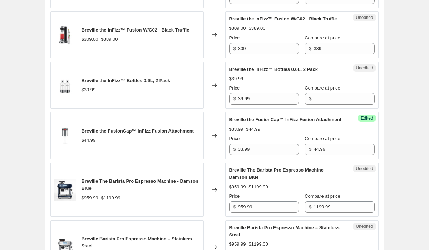
scroll to position [859, 0]
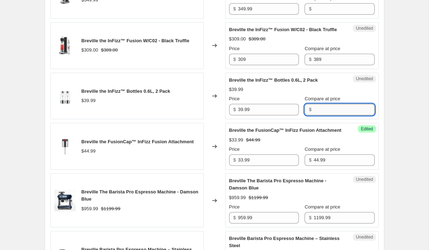
click at [313, 115] on input "Compare at price" at bounding box center [343, 109] width 61 height 11
type input "39.99"
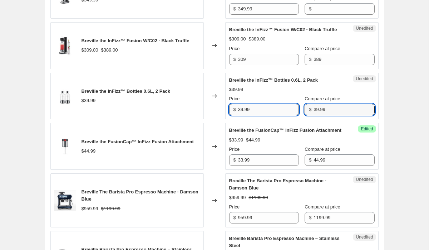
click at [241, 115] on input "39.99" at bounding box center [268, 109] width 61 height 11
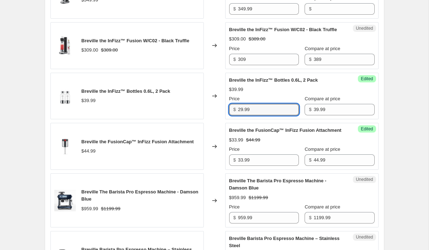
type input "29.99"
click at [357, 102] on div "Compare at price" at bounding box center [340, 98] width 70 height 7
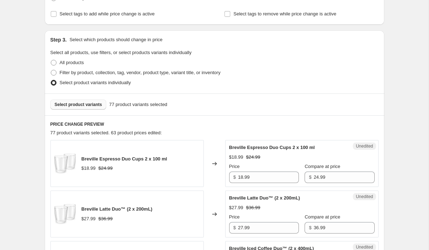
scroll to position [115, 0]
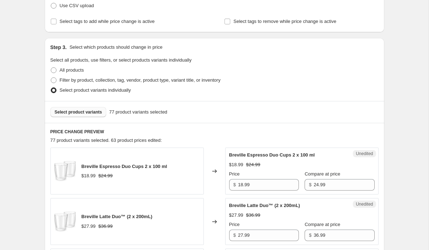
click at [92, 114] on span "Select product variants" at bounding box center [79, 112] width 48 height 6
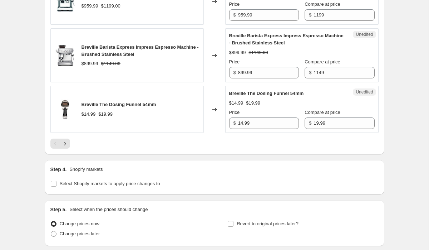
scroll to position [1216, 0]
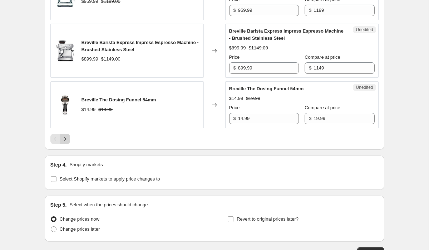
click at [68, 142] on icon "Next" at bounding box center [64, 138] width 7 height 7
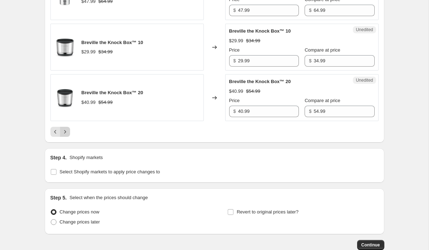
scroll to position [1202, 0]
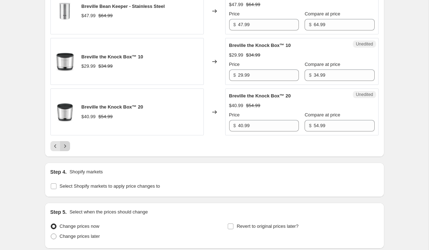
click at [68, 149] on icon "Next" at bounding box center [64, 145] width 7 height 7
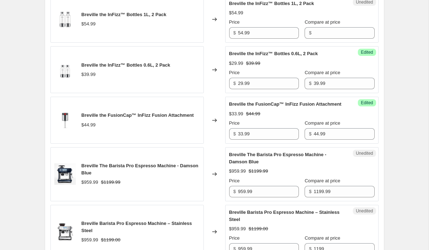
scroll to position [930, 0]
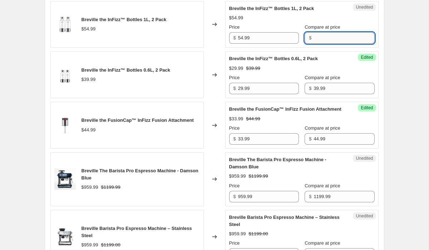
click at [313, 44] on input "Compare at price" at bounding box center [343, 37] width 61 height 11
type input "54.99"
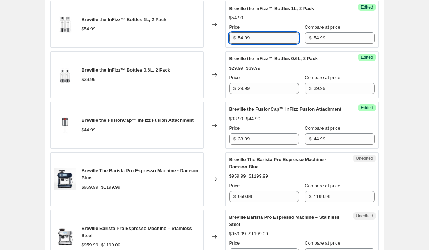
click at [242, 44] on input "54.99" at bounding box center [268, 37] width 61 height 11
type input "41.99"
click at [216, 83] on div "Changed to" at bounding box center [214, 74] width 21 height 47
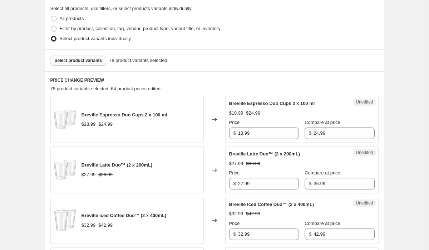
scroll to position [158, 0]
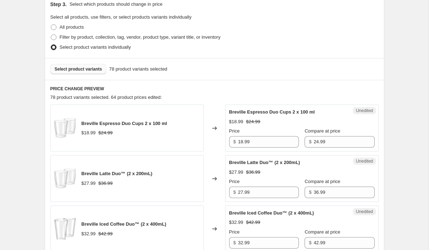
click at [101, 71] on span "Select product variants" at bounding box center [79, 69] width 48 height 6
click at [212, 89] on h6 "PRICE CHANGE PREVIEW" at bounding box center [214, 89] width 328 height 6
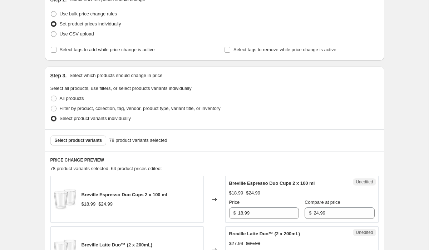
scroll to position [87, 0]
click at [155, 52] on span "Select tags to add while price change is active" at bounding box center [107, 49] width 95 height 5
click at [56, 52] on input "Select tags to add while price change is active" at bounding box center [54, 50] width 6 height 6
checkbox input "true"
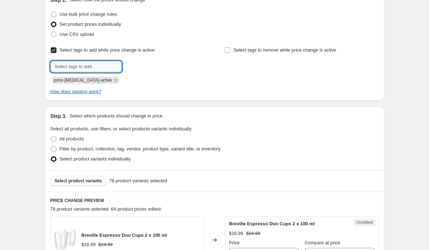
click at [120, 66] on input "text" at bounding box center [85, 66] width 71 height 11
type input "Black Friday"
click at [150, 63] on span "Black Friday" at bounding box center [151, 65] width 29 height 5
click at [240, 50] on span "Select tags to remove while price change is active" at bounding box center [284, 49] width 103 height 5
click at [230, 50] on input "Select tags to remove while price change is active" at bounding box center [227, 50] width 6 height 6
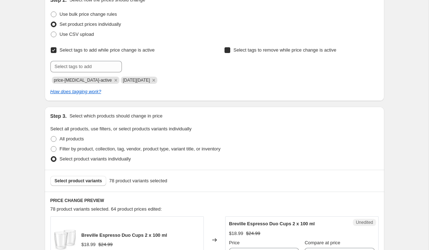
checkbox input "true"
click at [238, 68] on input "text" at bounding box center [259, 66] width 71 height 11
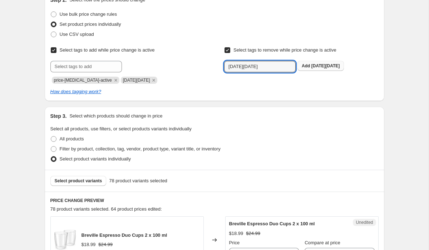
type input "Black Friday"
click at [331, 67] on span "Black Friday" at bounding box center [325, 65] width 29 height 5
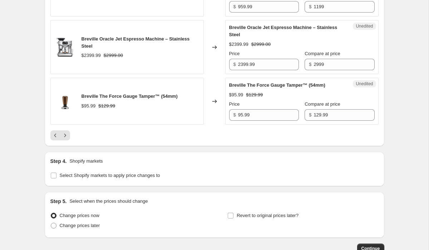
scroll to position [1245, 0]
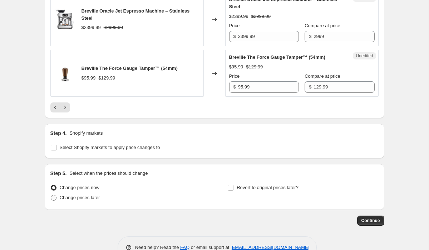
click at [92, 200] on span "Change prices later" at bounding box center [80, 196] width 40 height 5
click at [51, 195] on input "Change prices later" at bounding box center [51, 194] width 0 height 0
radio input "true"
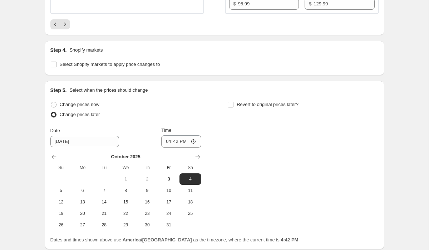
scroll to position [1329, 0]
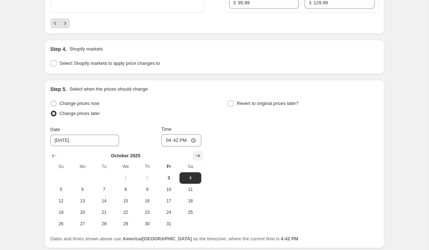
click at [199, 159] on icon "Show next month, November 2025" at bounding box center [197, 155] width 7 height 7
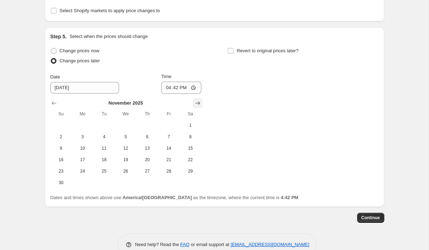
scroll to position [1382, 0]
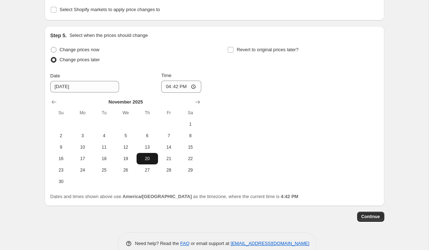
click at [145, 161] on span "20" at bounding box center [147, 158] width 16 height 6
type input "11/20/2025"
click at [164, 93] on input "16:42" at bounding box center [181, 86] width 40 height 12
type input "00:01"
click at [262, 52] on span "Revert to original prices later?" at bounding box center [268, 49] width 62 height 5
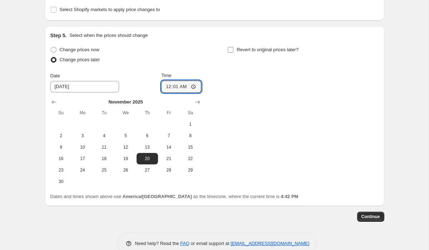
click at [233, 53] on input "Revert to original prices later?" at bounding box center [231, 50] width 6 height 6
checkbox input "true"
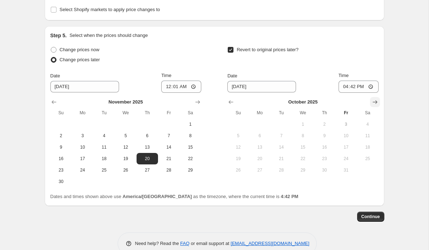
click at [370, 107] on button "Show next month, November 2025" at bounding box center [375, 102] width 10 height 10
click at [373, 105] on icon "Show next month, December 2025" at bounding box center [374, 101] width 7 height 7
click at [323, 130] on button "4" at bounding box center [323, 123] width 21 height 11
type input "12/4/2025"
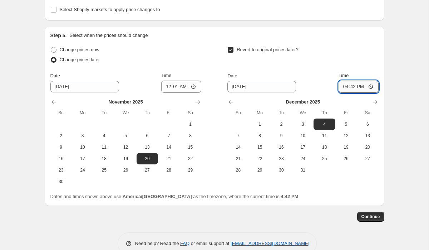
click at [343, 93] on input "16:42" at bounding box center [359, 86] width 40 height 12
type input "23:59"
click at [370, 221] on button "Continue" at bounding box center [370, 216] width 27 height 10
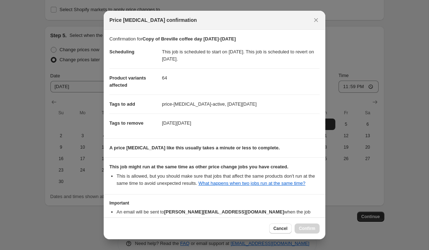
click at [206, 206] on h3 "Important" at bounding box center [214, 203] width 210 height 6
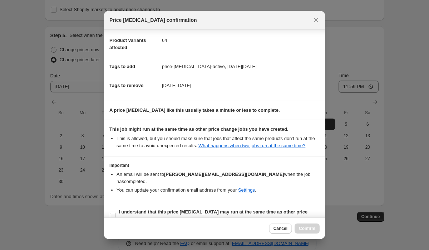
scroll to position [50, 0]
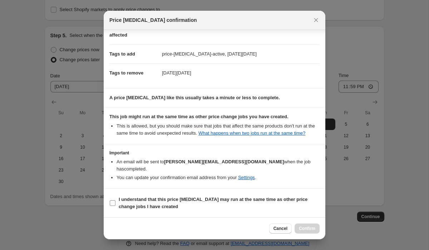
click at [205, 200] on b "I understand that this price change job may run at the same time as other price…" at bounding box center [213, 202] width 189 height 13
click at [115, 200] on input "I understand that this price change job may run at the same time as other price…" at bounding box center [113, 203] width 6 height 6
checkbox input "true"
click at [311, 225] on button "Confirm" at bounding box center [307, 228] width 25 height 10
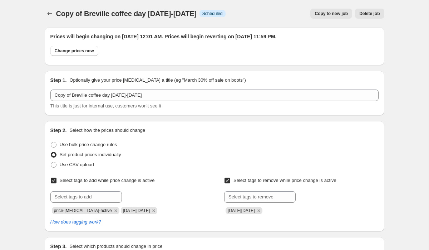
scroll to position [1382, 0]
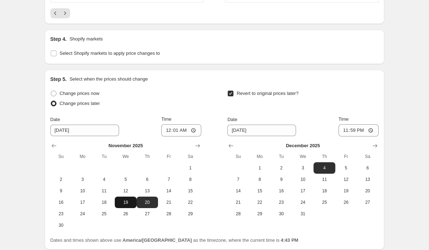
click at [124, 205] on span "19" at bounding box center [126, 202] width 16 height 6
type input "11/19/2025"
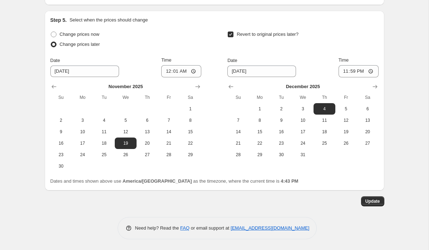
scroll to position [1457, 0]
click at [372, 206] on button "Update" at bounding box center [372, 201] width 23 height 10
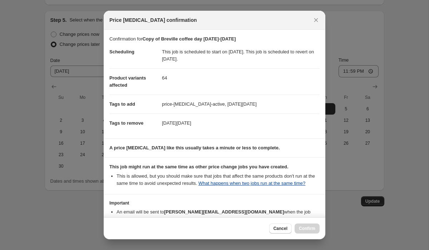
scroll to position [50, 0]
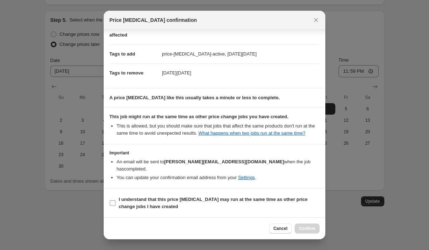
click at [193, 206] on span "I understand that this price change job may run at the same time as other price…" at bounding box center [219, 203] width 201 height 14
click at [115, 206] on input "I understand that this price change job may run at the same time as other price…" at bounding box center [113, 203] width 6 height 6
checkbox input "true"
click at [308, 226] on span "Confirm" at bounding box center [307, 228] width 16 height 6
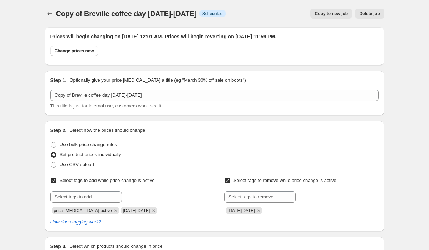
scroll to position [1457, 0]
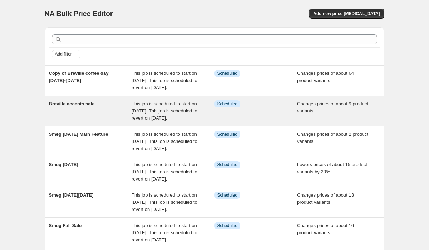
click at [94, 122] on div "Breville accents sale" at bounding box center [90, 110] width 83 height 21
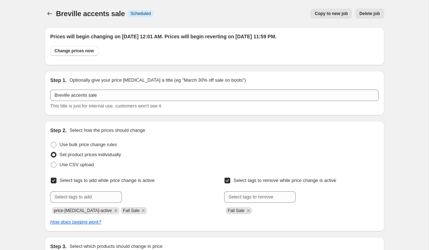
click at [327, 17] on button "Copy to new job" at bounding box center [331, 14] width 42 height 10
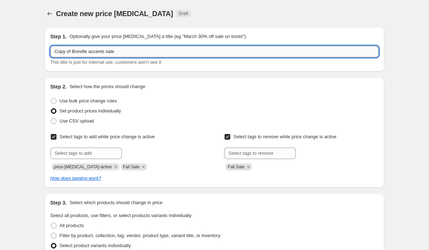
drag, startPoint x: 73, startPoint y: 52, endPoint x: 55, endPoint y: 48, distance: 18.0
click at [55, 48] on input "Copy of Breville accents sale" at bounding box center [214, 51] width 328 height 11
click at [123, 51] on input "Breville accents sale" at bounding box center [214, 51] width 328 height 11
type input "Breville accents sale Halloween"
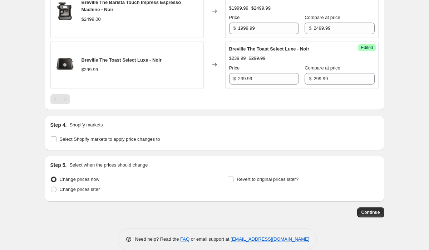
scroll to position [876, 0]
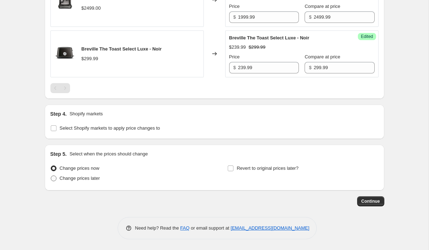
click at [86, 175] on span "Change prices later" at bounding box center [80, 177] width 40 height 5
click at [51, 175] on input "Change prices later" at bounding box center [51, 175] width 0 height 0
radio input "true"
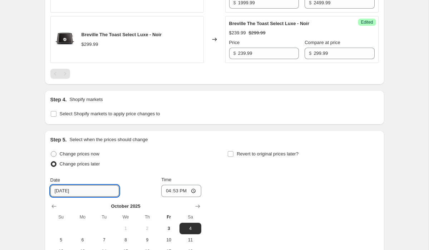
click at [91, 196] on input "10/4/2025" at bounding box center [84, 190] width 69 height 11
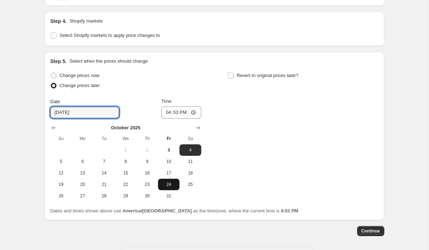
scroll to position [959, 0]
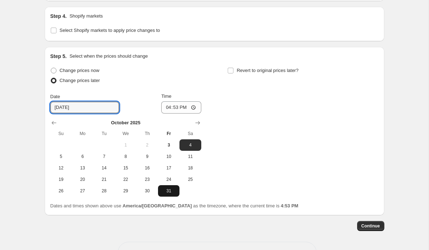
click at [172, 193] on span "31" at bounding box center [169, 191] width 16 height 6
type input "[DATE]"
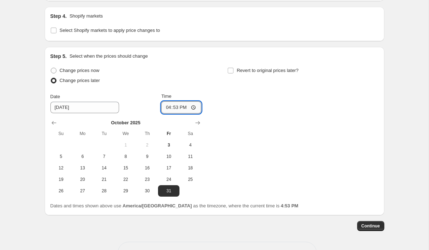
click at [164, 113] on input "16:53" at bounding box center [181, 107] width 40 height 12
type input "00:01"
click at [271, 73] on span "Revert to original prices later?" at bounding box center [268, 70] width 62 height 5
click at [233, 73] on input "Revert to original prices later?" at bounding box center [231, 71] width 6 height 6
checkbox input "true"
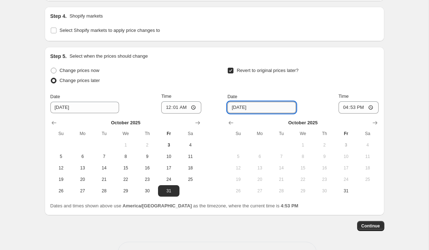
click at [270, 113] on input "10/10/2025" at bounding box center [261, 107] width 69 height 11
click at [377, 128] on button "Show next month, November 2025" at bounding box center [375, 123] width 10 height 10
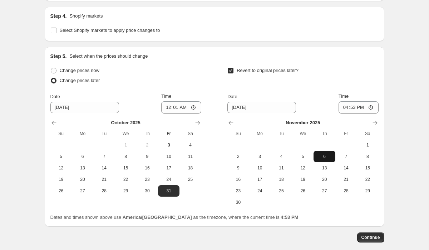
click at [322, 159] on span "6" at bounding box center [324, 156] width 16 height 6
type input "[DATE]"
click at [341, 113] on input "16:53" at bounding box center [359, 107] width 40 height 12
type input "23:59"
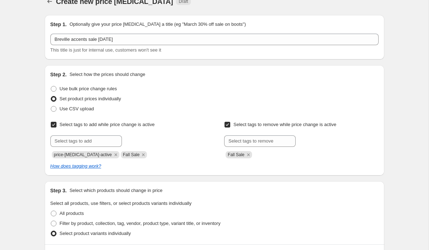
scroll to position [15, 0]
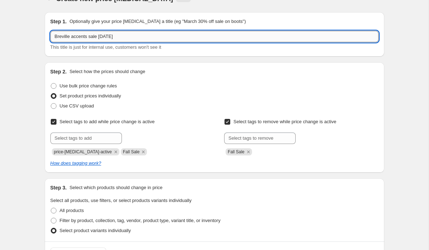
click at [197, 38] on input "Breville accents sale Halloween" at bounding box center [214, 36] width 328 height 11
type input "Breville accents sale Halloween Oct 31-Nov 6"
click at [321, 89] on div "Use bulk price change rules" at bounding box center [214, 86] width 328 height 10
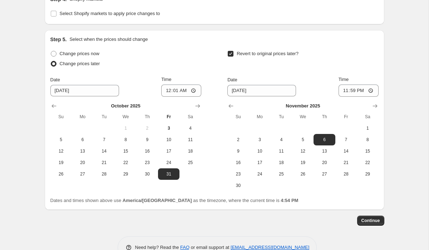
scroll to position [1009, 0]
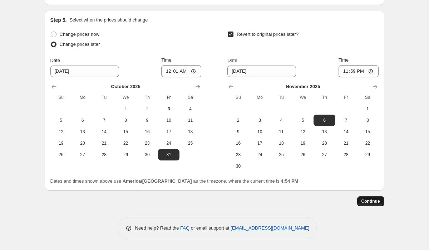
click at [369, 203] on span "Continue" at bounding box center [370, 201] width 19 height 6
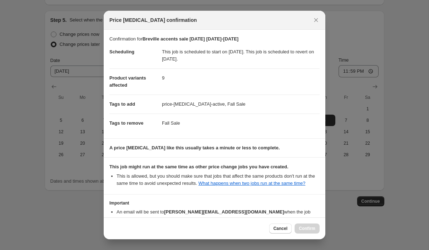
scroll to position [50, 0]
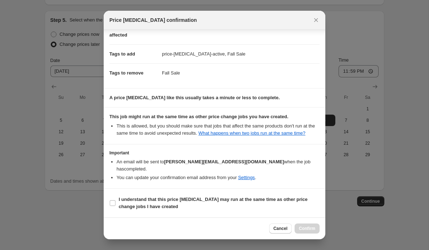
click at [129, 208] on b "I understand that this price change job may run at the same time as other price…" at bounding box center [213, 202] width 189 height 13
click at [115, 206] on input "I understand that this price change job may run at the same time as other price…" at bounding box center [113, 203] width 6 height 6
checkbox input "true"
click at [316, 226] on button "Confirm" at bounding box center [307, 228] width 25 height 10
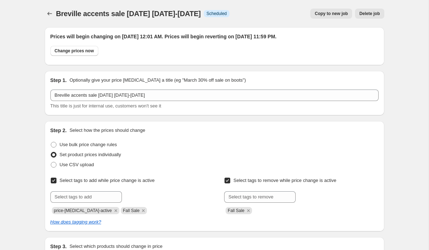
click at [334, 14] on span "Copy to new job" at bounding box center [331, 14] width 33 height 6
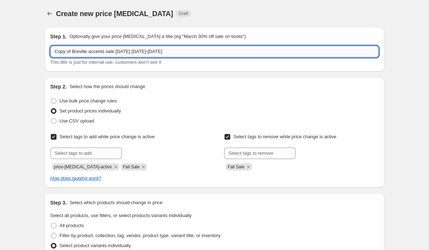
drag, startPoint x: 142, startPoint y: 53, endPoint x: 199, endPoint y: 52, distance: 57.2
click at [199, 52] on input "Copy of Breville accents sale Halloween Oct 31-Nov 6" at bounding box center [214, 51] width 328 height 11
type input "Copy of Breville accents sale Halloween BF"
click at [218, 97] on div "Use bulk price change rules" at bounding box center [214, 101] width 328 height 10
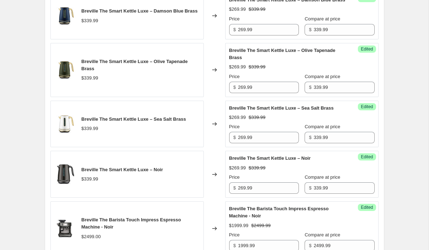
scroll to position [824, 0]
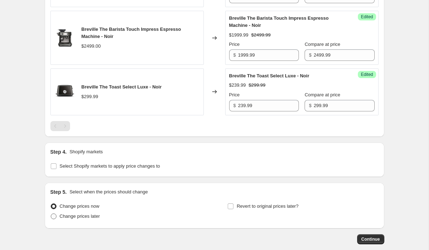
click at [95, 218] on span "Change prices later" at bounding box center [80, 215] width 40 height 5
click at [51, 213] on input "Change prices later" at bounding box center [51, 213] width 0 height 0
radio input "true"
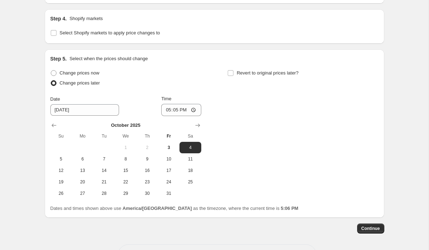
scroll to position [966, 0]
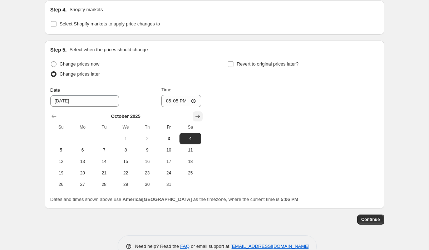
click at [201, 121] on button "Show next month, November 2025" at bounding box center [198, 116] width 10 height 10
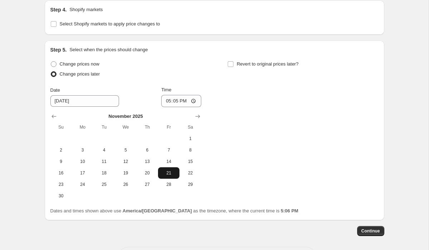
click at [168, 176] on span "21" at bounding box center [169, 173] width 16 height 6
type input "11/21/2025"
click at [241, 66] on span "Revert to original prices later?" at bounding box center [268, 63] width 62 height 5
click at [233, 67] on input "Revert to original prices later?" at bounding box center [231, 64] width 6 height 6
checkbox input "true"
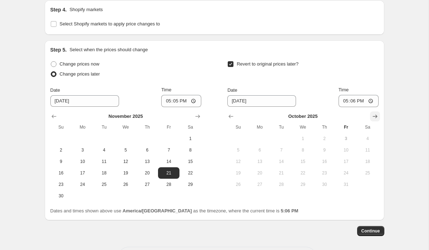
click at [371, 121] on button "Show next month, November 2025" at bounding box center [375, 116] width 10 height 10
click at [372, 120] on icon "Show next month, December 2025" at bounding box center [374, 116] width 7 height 7
click at [324, 141] on span "4" at bounding box center [324, 138] width 16 height 6
type input "12/4/2025"
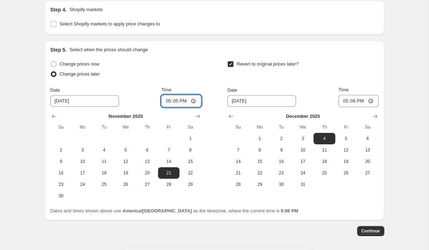
click at [164, 107] on input "17:05" at bounding box center [181, 101] width 40 height 12
type input "00:01"
click at [242, 107] on input "12/4/2025" at bounding box center [261, 100] width 69 height 11
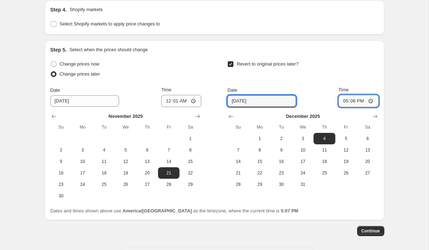
click at [343, 107] on input "17:06" at bounding box center [359, 101] width 40 height 12
type input "23:59"
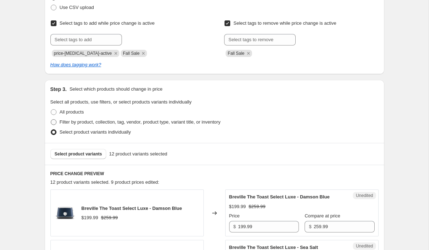
scroll to position [112, 0]
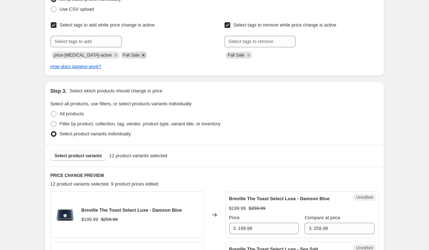
click at [140, 54] on icon "Remove Fall Sale" at bounding box center [143, 55] width 6 height 6
click at [248, 55] on icon "Remove Fall Sale" at bounding box center [248, 55] width 6 height 6
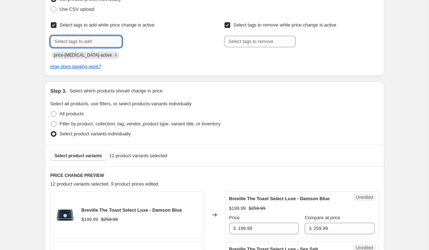
click at [93, 37] on input "text" at bounding box center [85, 41] width 71 height 11
type input "Black Friday"
click at [154, 39] on span "Black Friday" at bounding box center [151, 40] width 29 height 5
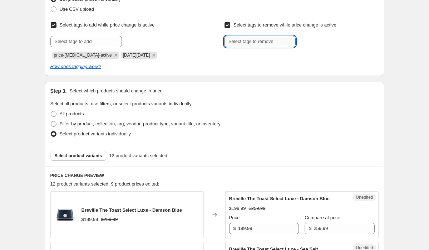
click at [241, 46] on input "text" at bounding box center [259, 41] width 71 height 11
type input "Black Friday"
click at [320, 40] on span "Black Friday" at bounding box center [325, 40] width 29 height 5
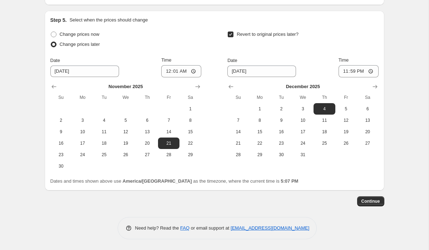
scroll to position [1009, 0]
click at [382, 203] on button "Continue" at bounding box center [370, 201] width 27 height 10
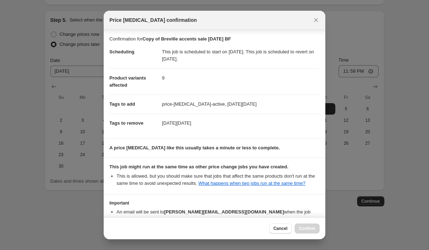
scroll to position [50, 0]
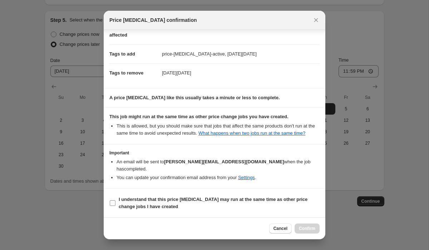
click at [200, 199] on b "I understand that this price change job may run at the same time as other price…" at bounding box center [213, 202] width 189 height 13
click at [115, 200] on input "I understand that this price change job may run at the same time as other price…" at bounding box center [113, 203] width 6 height 6
checkbox input "true"
click at [310, 227] on span "Confirm" at bounding box center [307, 228] width 16 height 6
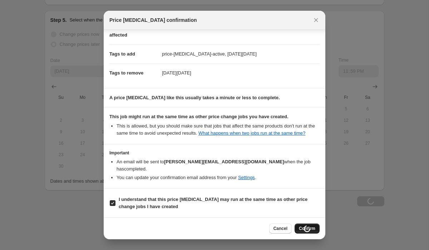
scroll to position [1009, 0]
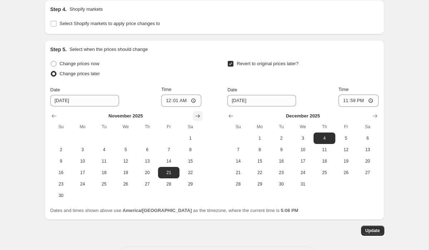
click at [199, 119] on icon "Show next month, December 2025" at bounding box center [197, 115] width 7 height 7
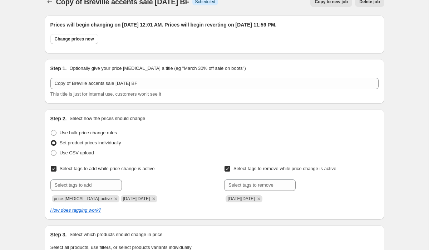
scroll to position [0, 0]
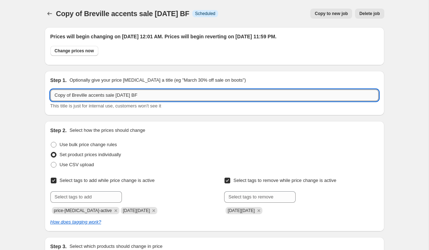
click at [74, 94] on input "Copy of Breville accents sale Halloween BF" at bounding box center [214, 94] width 328 height 11
click at [112, 97] on input "Breville accents sale Halloween BF" at bounding box center [214, 94] width 328 height 11
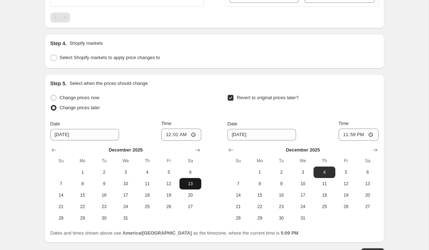
scroll to position [1019, 0]
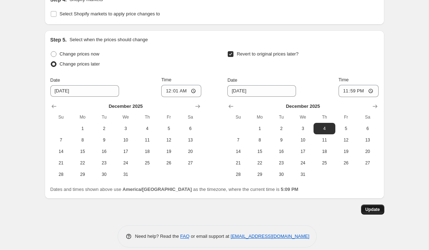
type input "Breville accents sale BF"
click at [370, 214] on button "Update" at bounding box center [372, 209] width 23 height 10
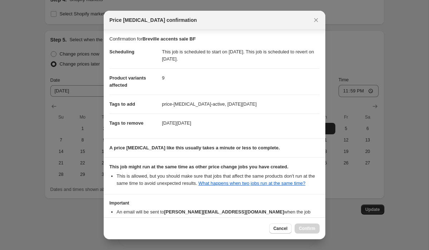
scroll to position [50, 0]
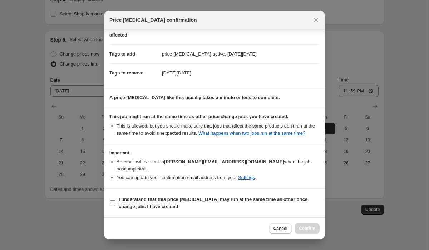
click at [225, 199] on b "I understand that this price change job may run at the same time as other price…" at bounding box center [213, 202] width 189 height 13
click at [115, 200] on input "I understand that this price change job may run at the same time as other price…" at bounding box center [113, 203] width 6 height 6
checkbox input "true"
click at [313, 226] on span "Confirm" at bounding box center [307, 228] width 16 height 6
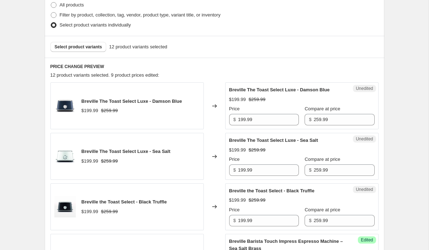
scroll to position [0, 0]
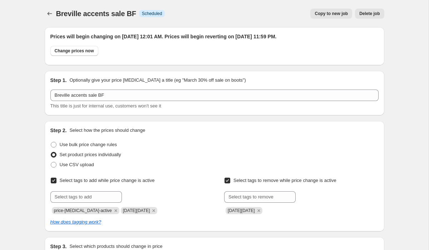
click at [319, 14] on span "Copy to new job" at bounding box center [331, 14] width 33 height 6
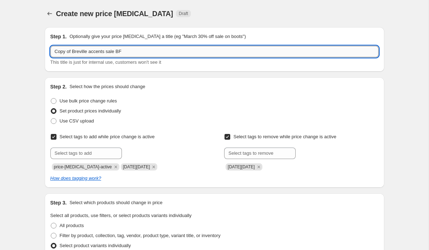
drag, startPoint x: 118, startPoint y: 52, endPoint x: 142, endPoint y: 52, distance: 23.6
click at [142, 52] on input "Copy of Breville accents sale BF" at bounding box center [214, 51] width 328 height 11
click at [74, 51] on input "Copy of Breville accents sale Christmas" at bounding box center [214, 51] width 328 height 11
type input "Breville accents sale Christmas"
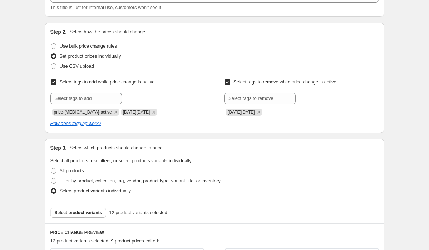
scroll to position [55, 0]
click at [150, 110] on icon "Remove Black Friday" at bounding box center [153, 111] width 6 height 6
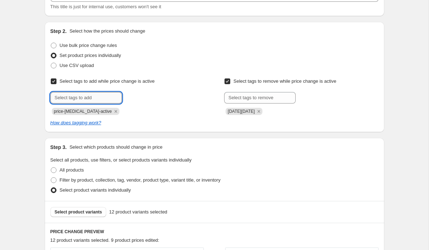
click at [99, 99] on input "text" at bounding box center [85, 97] width 71 height 11
type input "Boxing Day"
click at [140, 95] on span "Boxing Day" at bounding box center [144, 96] width 14 height 5
click at [258, 113] on icon "Remove Black Friday" at bounding box center [259, 111] width 6 height 6
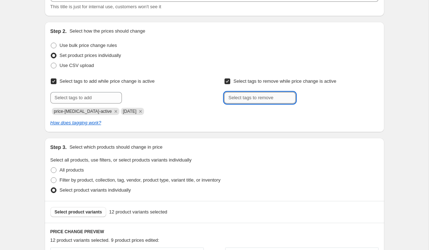
click at [257, 96] on input "text" at bounding box center [259, 97] width 71 height 11
type input "Boxing Day"
click at [326, 100] on button "Add Boxing Day" at bounding box center [313, 97] width 32 height 10
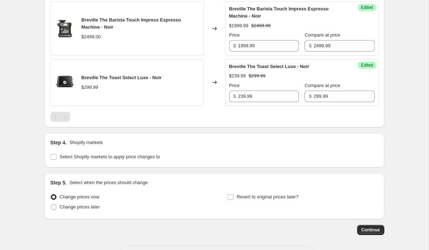
scroll to position [876, 0]
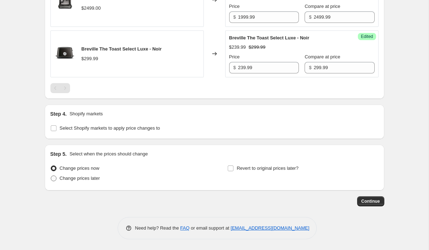
click at [83, 180] on span "Change prices later" at bounding box center [80, 177] width 40 height 5
click at [51, 176] on input "Change prices later" at bounding box center [51, 175] width 0 height 0
radio input "true"
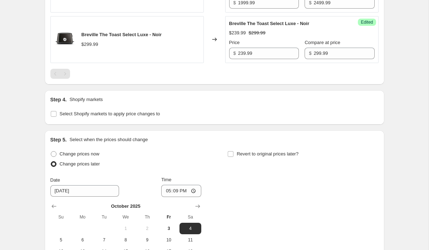
scroll to position [998, 0]
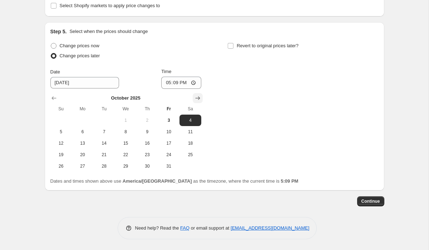
click at [201, 95] on icon "Show next month, November 2025" at bounding box center [197, 97] width 7 height 7
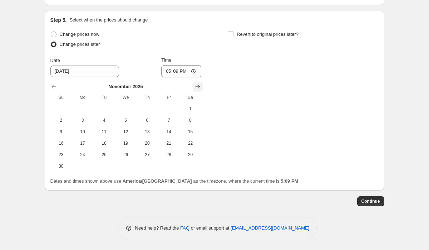
click at [201, 90] on icon "Show next month, December 2025" at bounding box center [197, 86] width 7 height 7
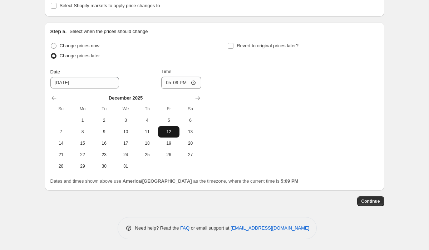
click at [168, 133] on span "12" at bounding box center [169, 132] width 16 height 6
type input "12/12/2025"
click at [239, 46] on span "Revert to original prices later?" at bounding box center [268, 45] width 62 height 5
click at [233, 46] on input "Revert to original prices later?" at bounding box center [231, 46] width 6 height 6
checkbox input "true"
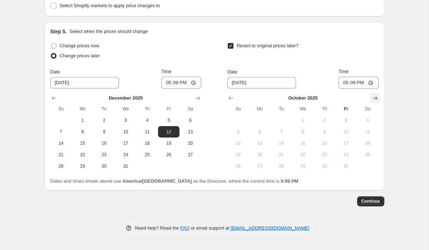
click at [376, 97] on icon "Show next month, November 2025" at bounding box center [374, 98] width 5 height 4
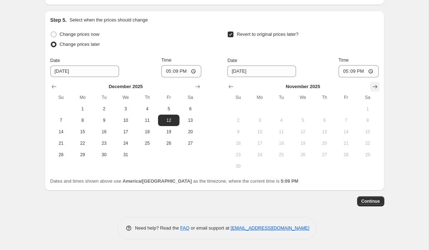
click at [376, 88] on icon "Show next month, December 2025" at bounding box center [374, 87] width 5 height 4
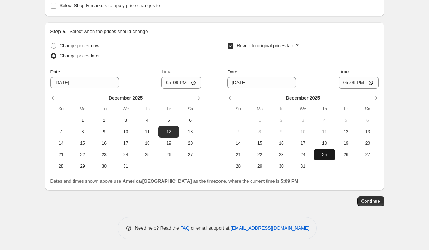
click at [327, 155] on span "25" at bounding box center [324, 155] width 16 height 6
type input "12/25/2025"
click at [166, 80] on input "17:09" at bounding box center [181, 82] width 40 height 12
type input "00:01"
click at [347, 83] on input "17:09" at bounding box center [359, 82] width 40 height 12
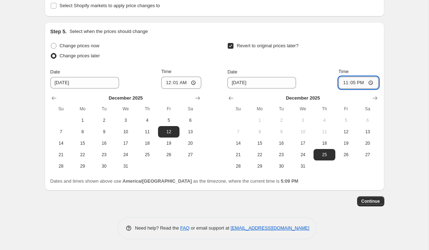
type input "23:59"
click at [366, 52] on div "Revert to original prices later?" at bounding box center [302, 51] width 151 height 21
click at [377, 204] on button "Continue" at bounding box center [370, 201] width 27 height 10
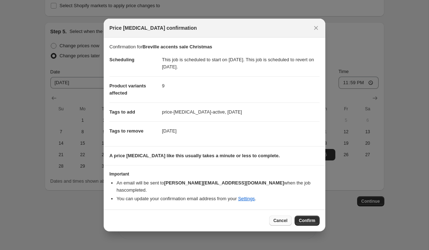
click at [277, 219] on span "Cancel" at bounding box center [280, 220] width 14 height 6
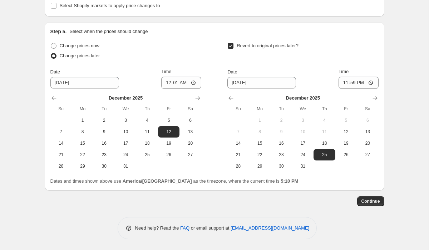
click at [371, 201] on span "Continue" at bounding box center [370, 201] width 19 height 6
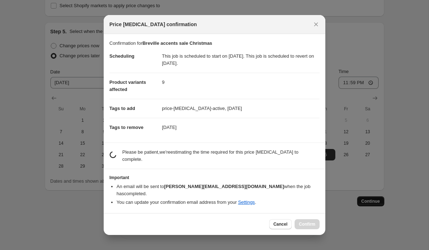
scroll to position [0, 0]
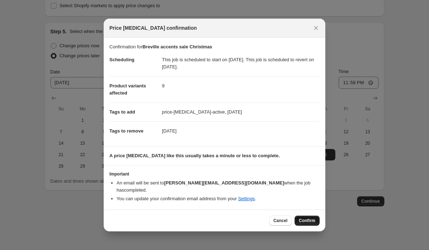
click at [307, 218] on span "Confirm" at bounding box center [307, 220] width 16 height 6
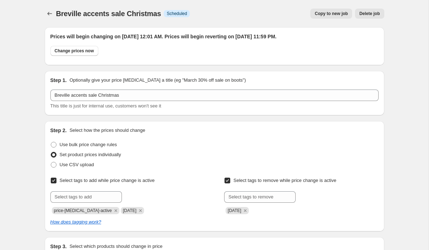
scroll to position [998, 0]
